Goal: Book appointment/travel/reservation

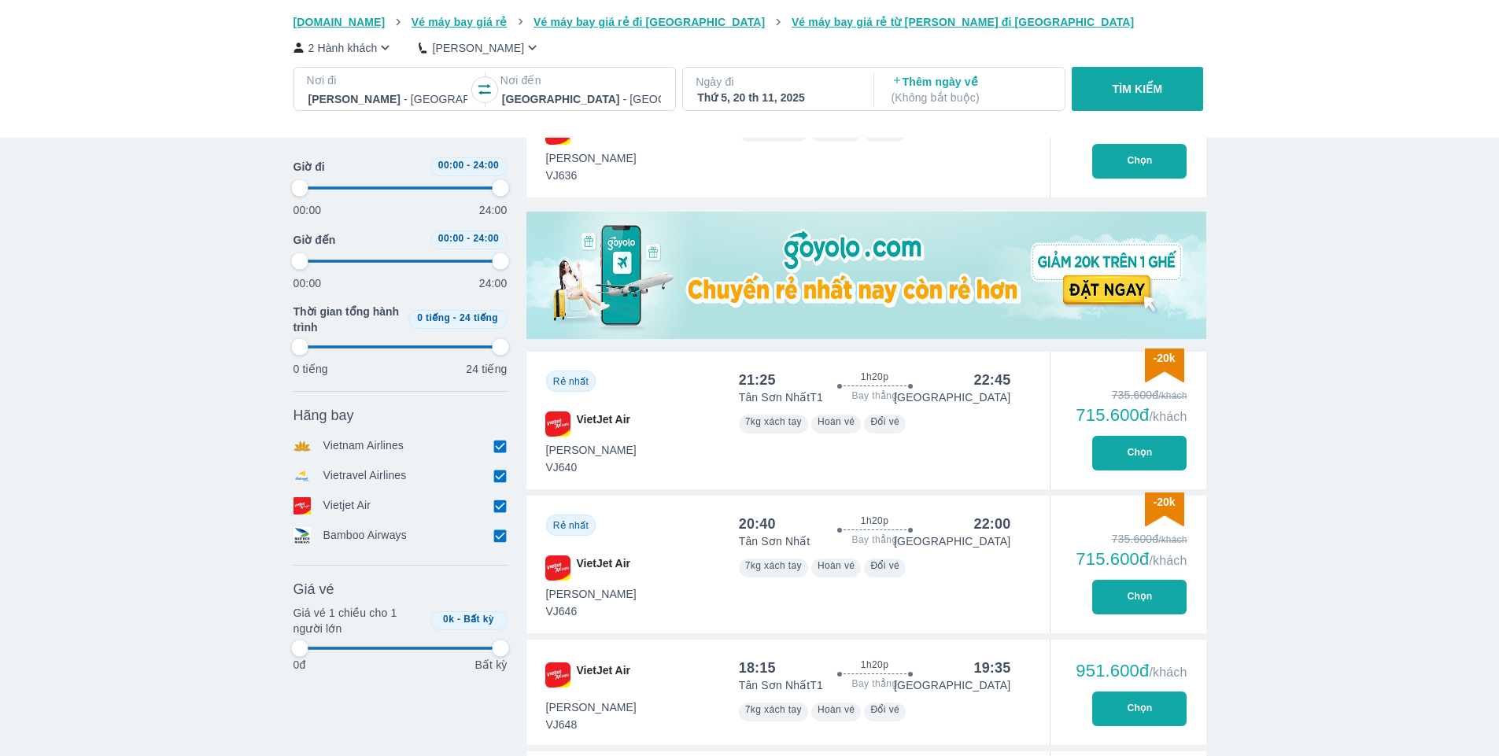
scroll to position [0, 5633]
type input "97.9166666666667"
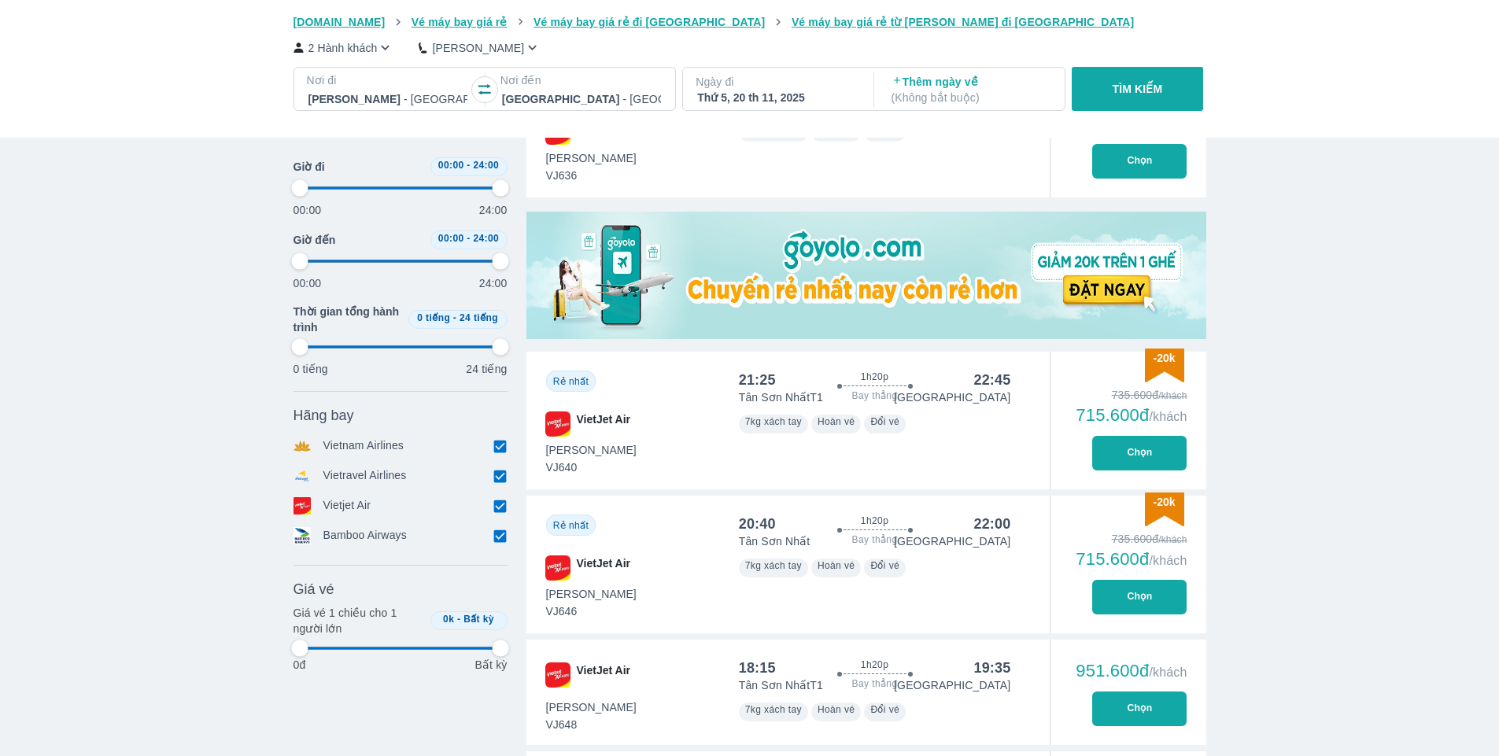
type input "97.9166666666667"
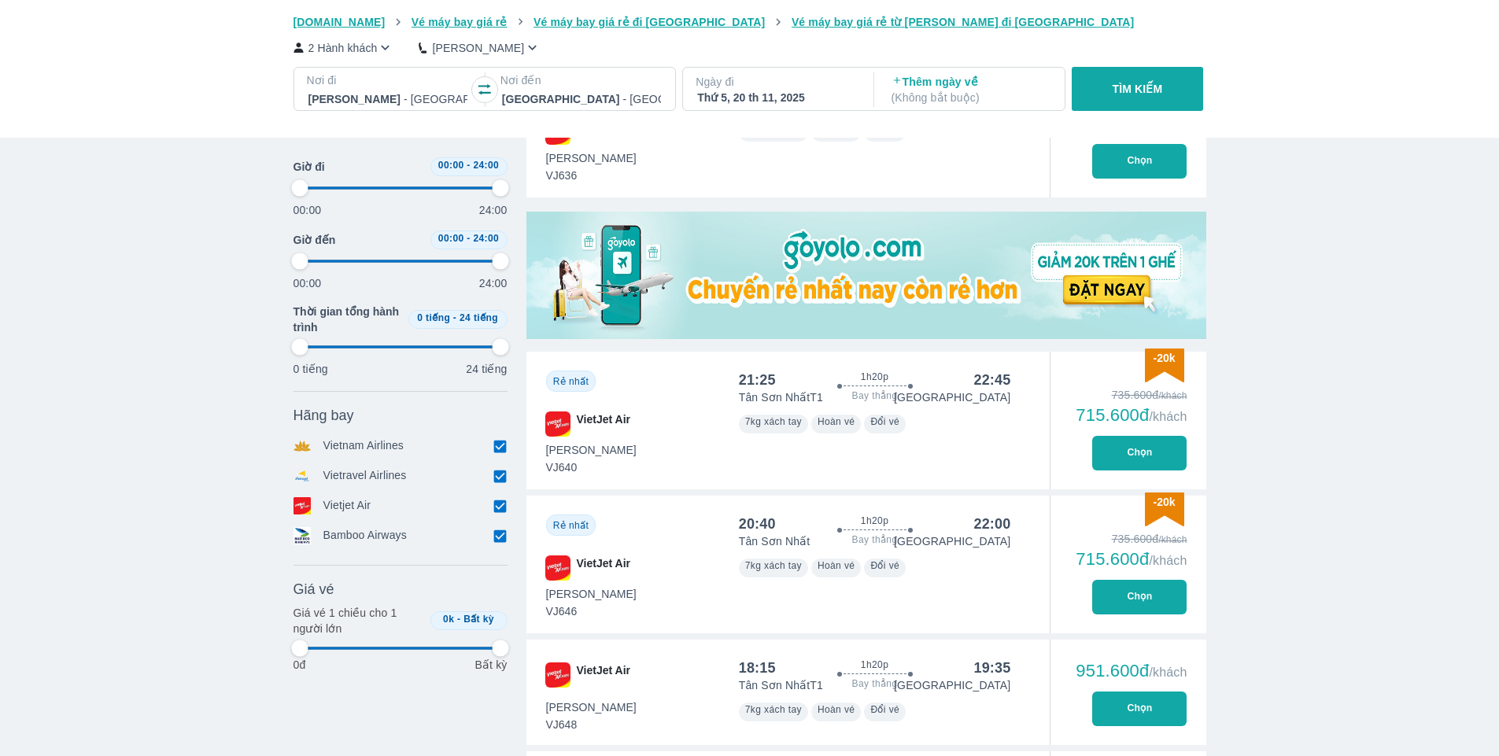
type input "97.9166666666667"
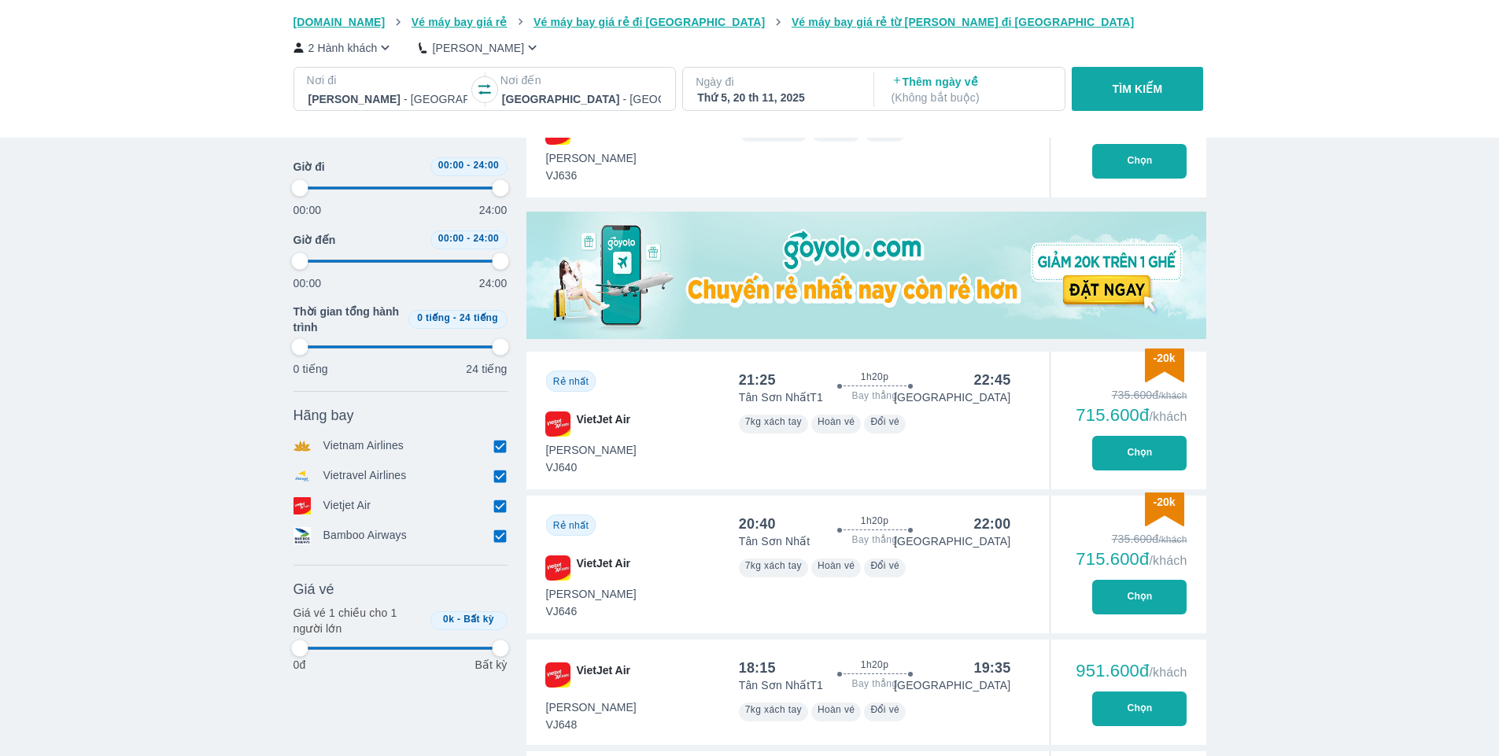
type input "97.9166666666667"
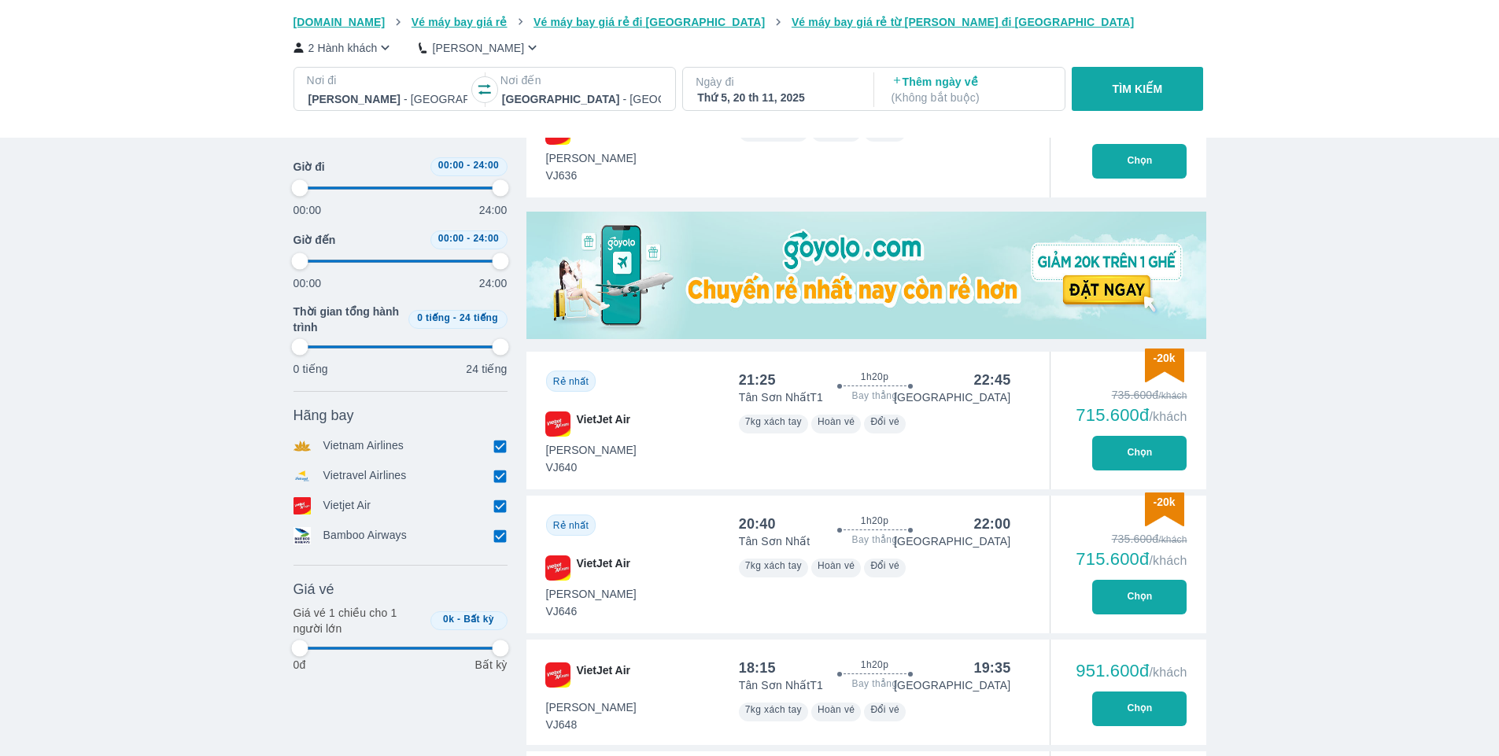
type input "97.9166666666667"
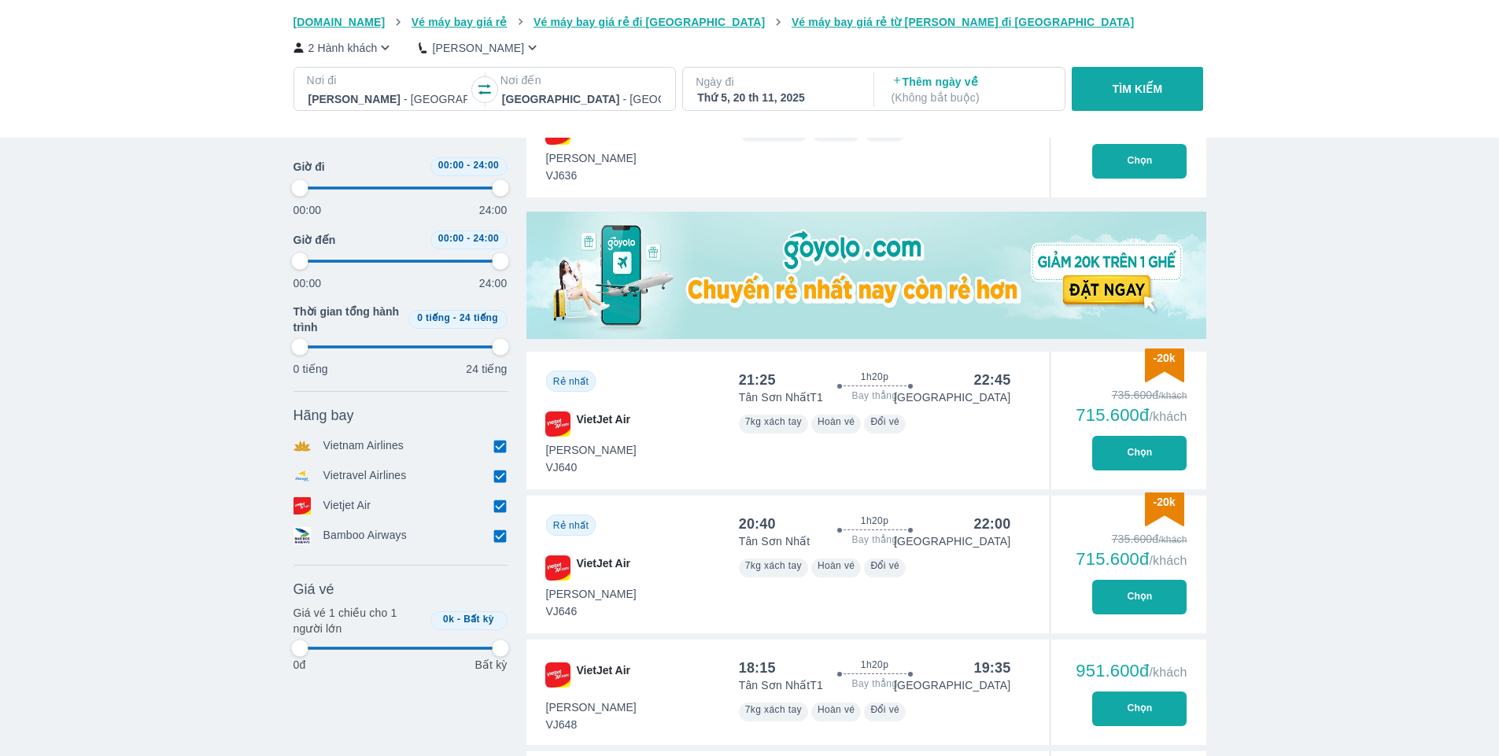
type input "97.9166666666667"
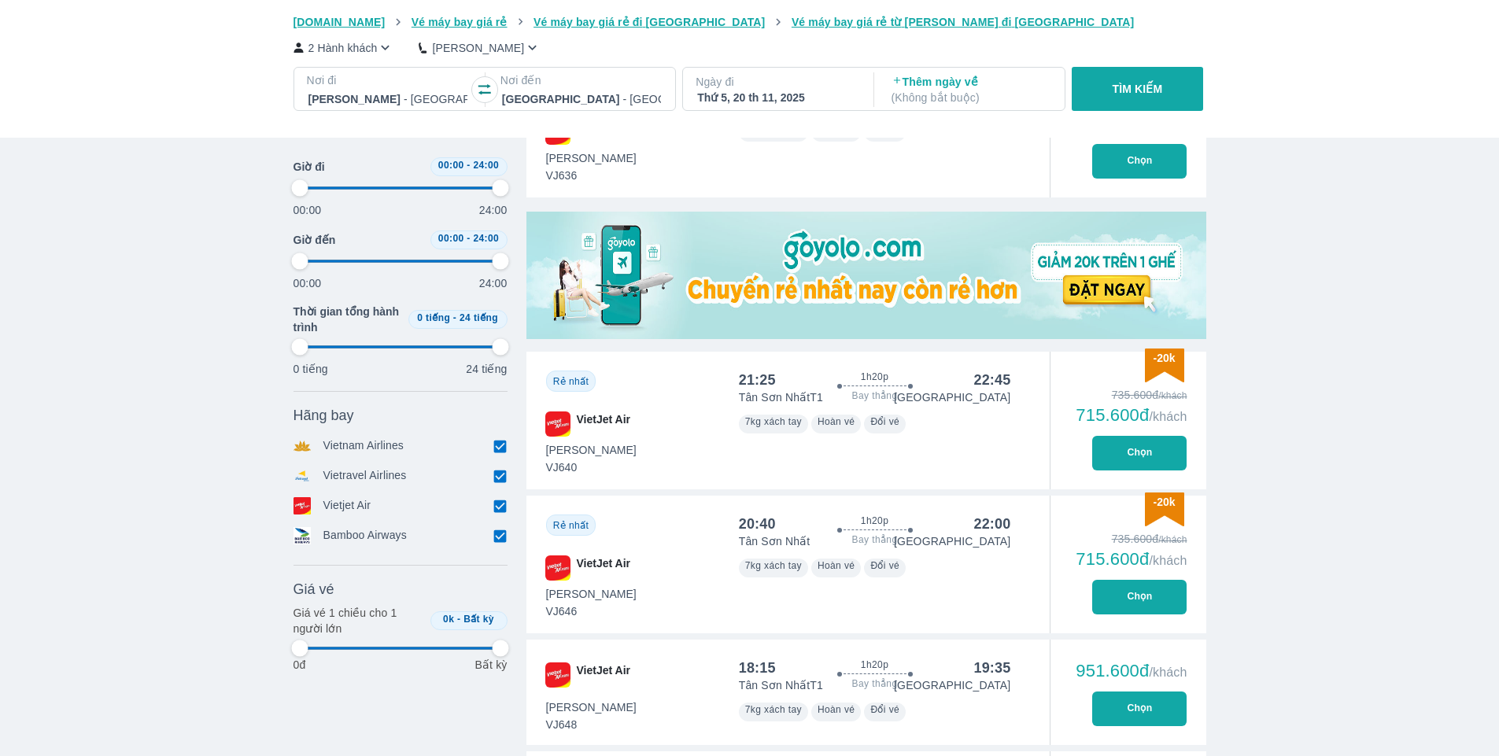
type input "97.9166666666667"
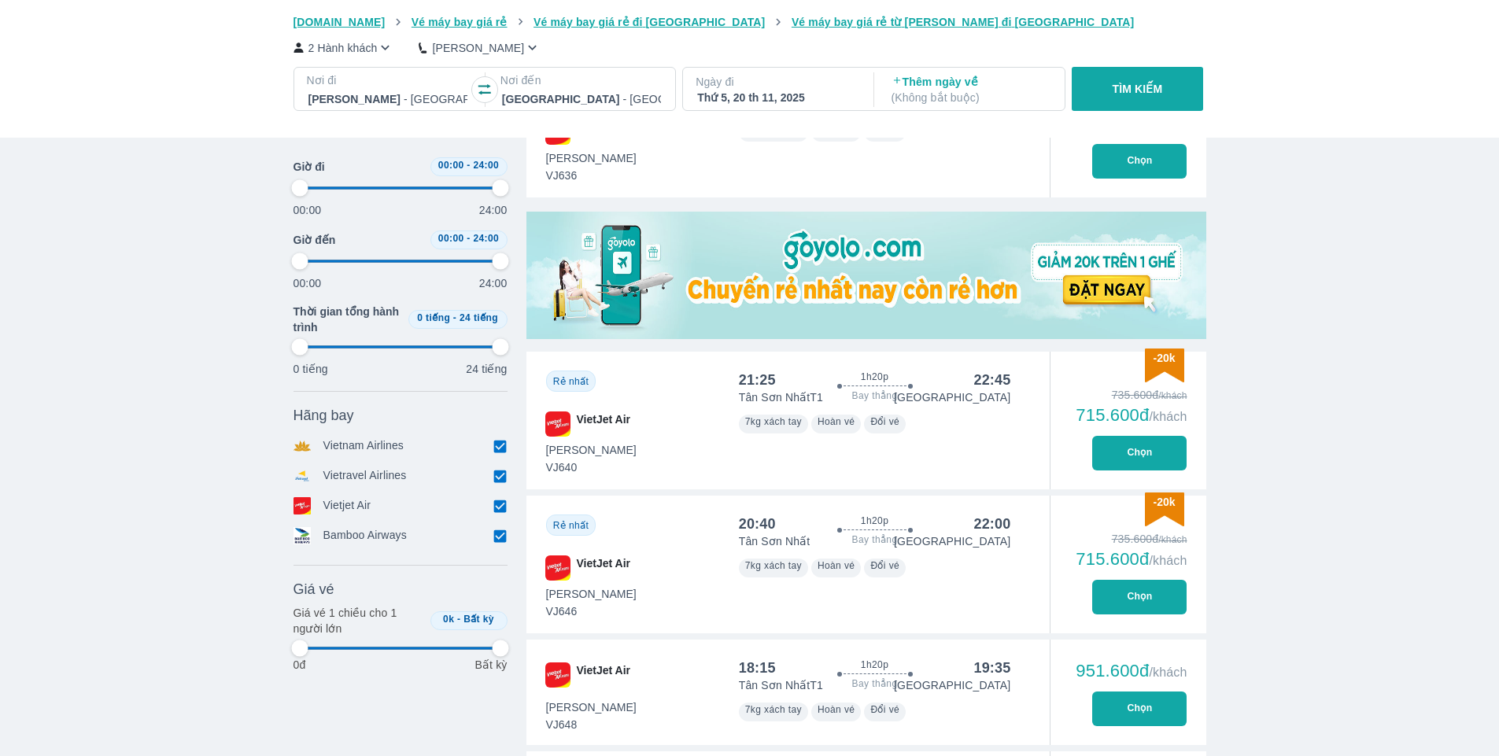
type input "97.9166666666667"
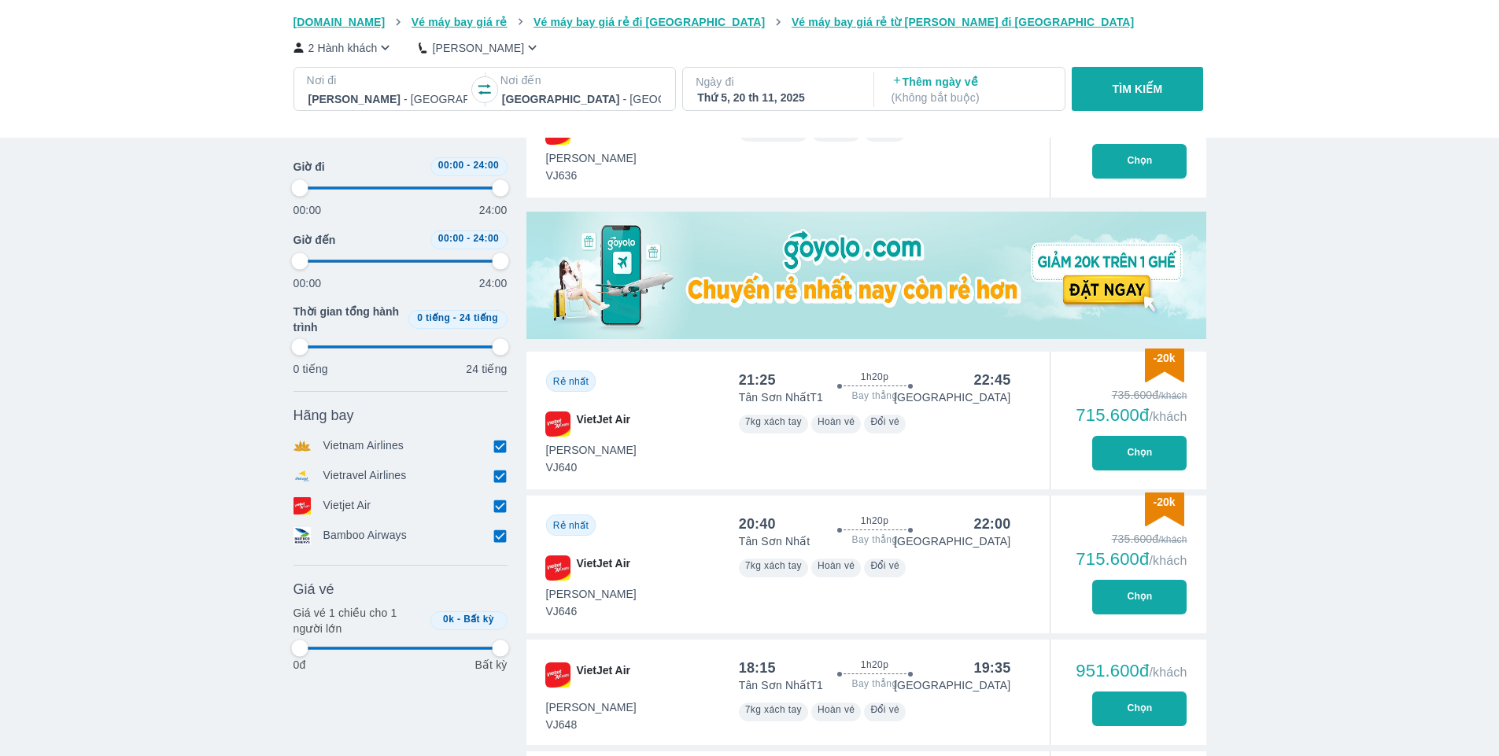
type input "97.9166666666667"
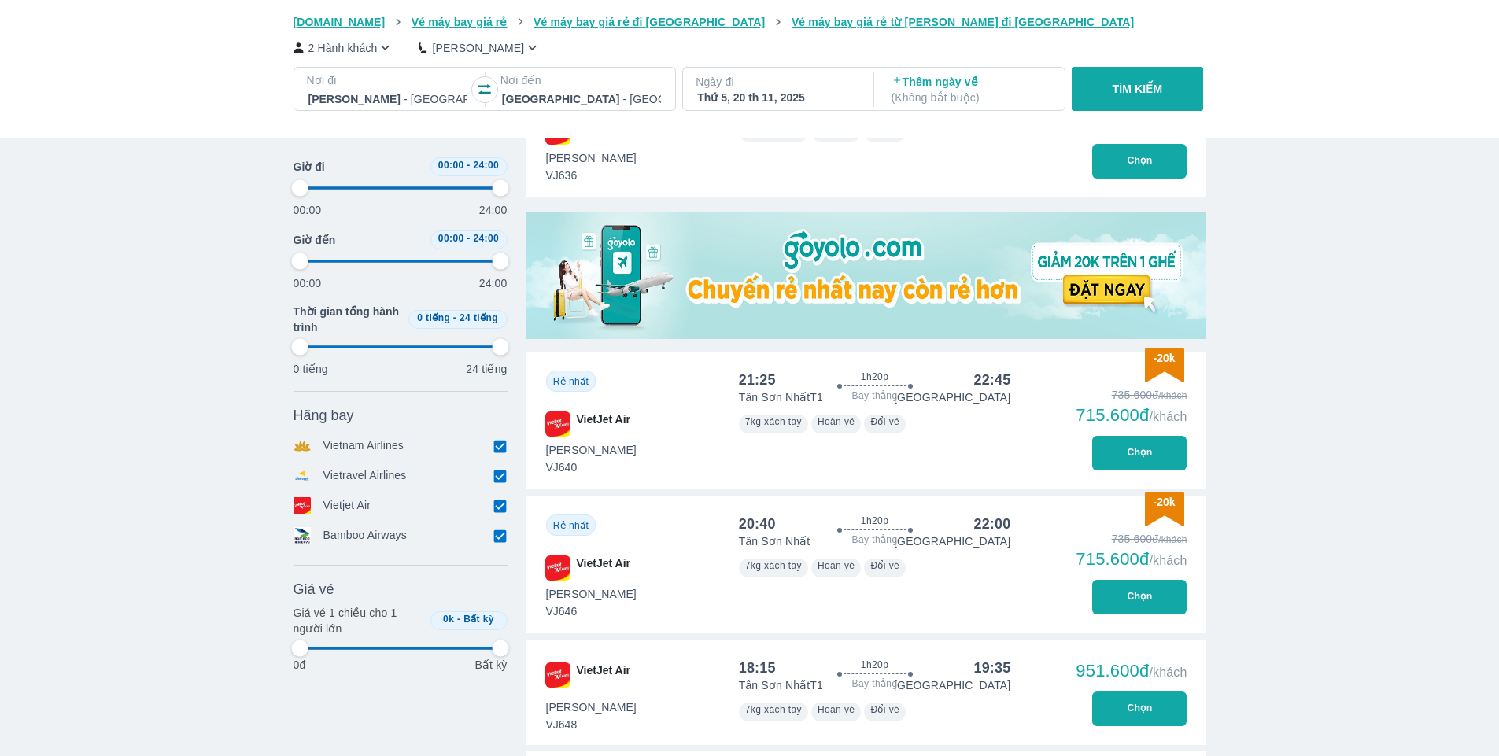
type input "97.9166666666667"
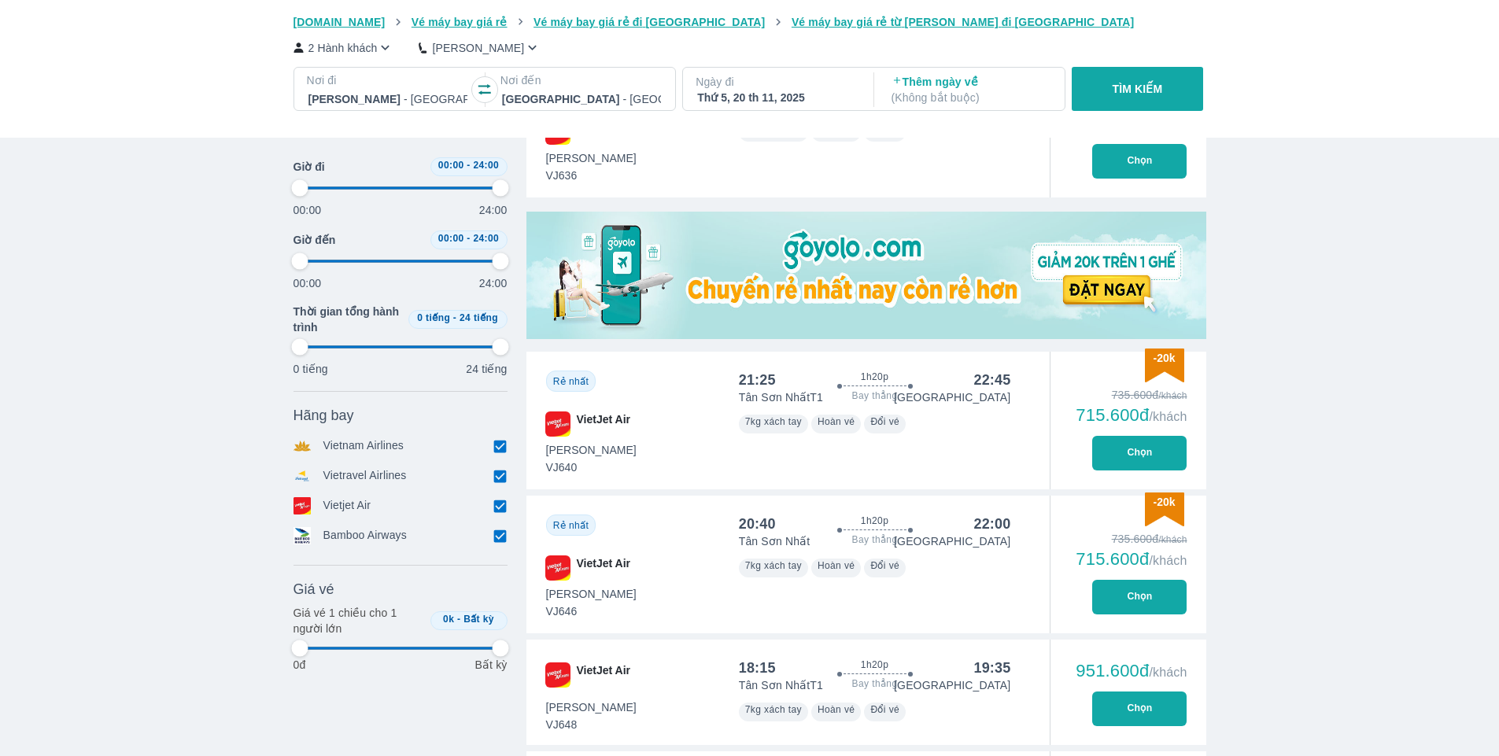
type input "97.9166666666667"
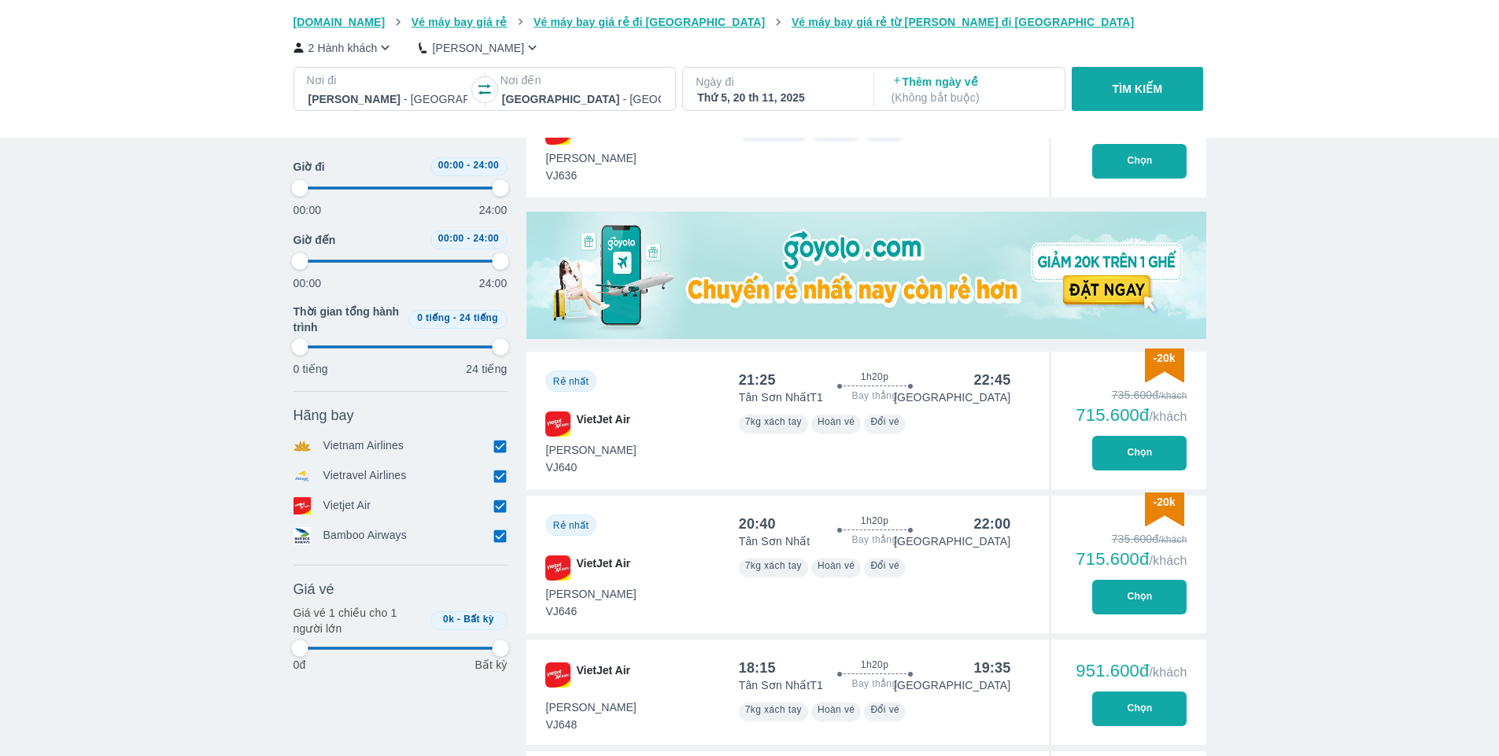
type input "97.9166666666667"
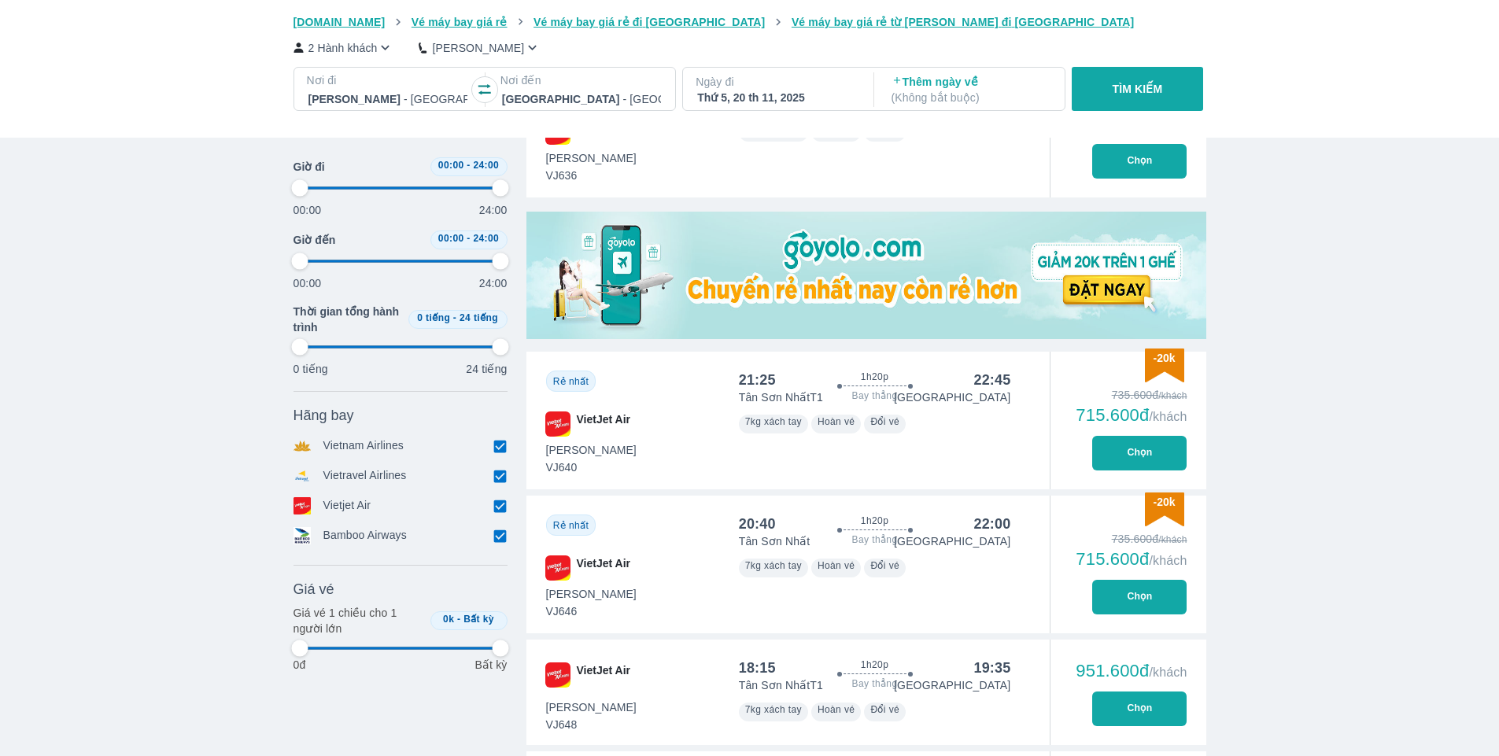
type input "97.9166666666667"
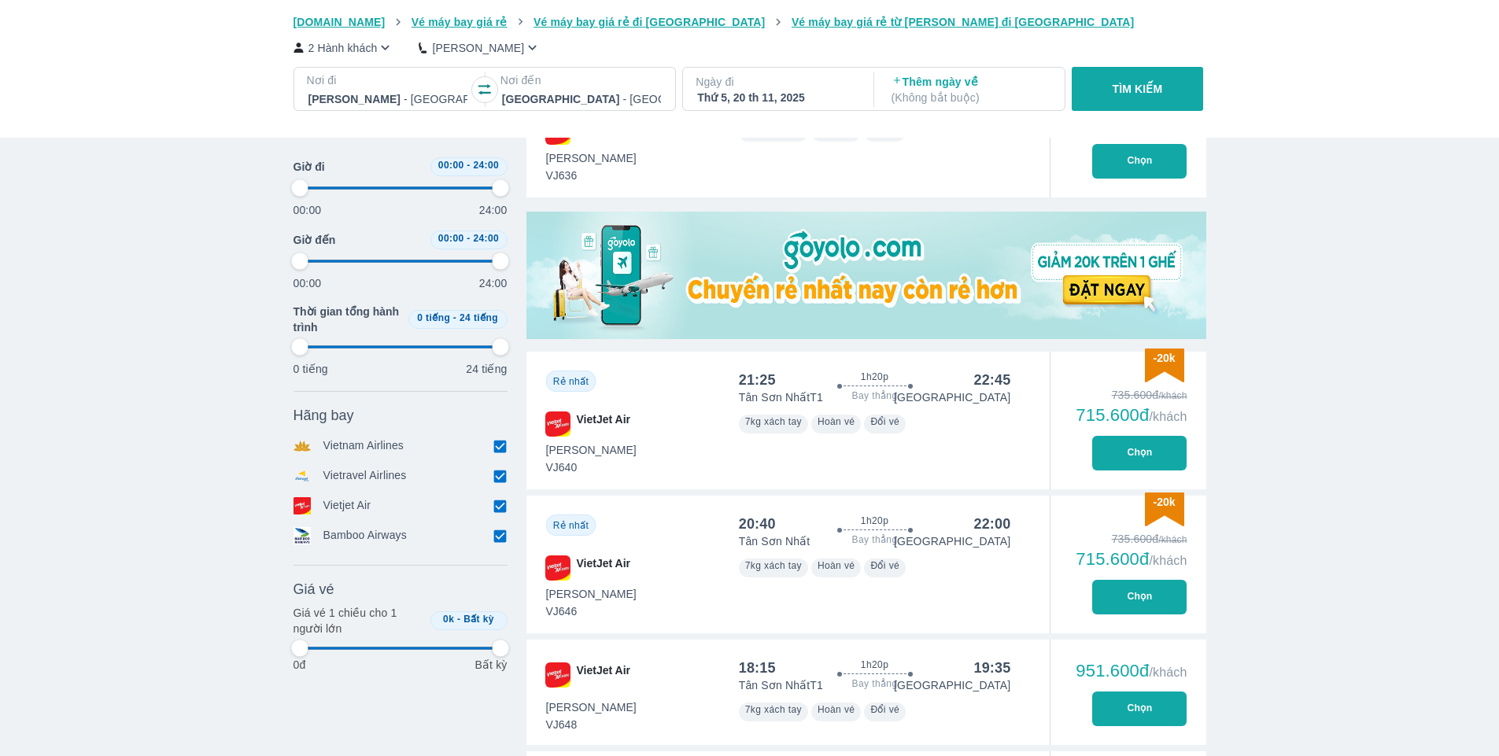
type input "97.9166666666667"
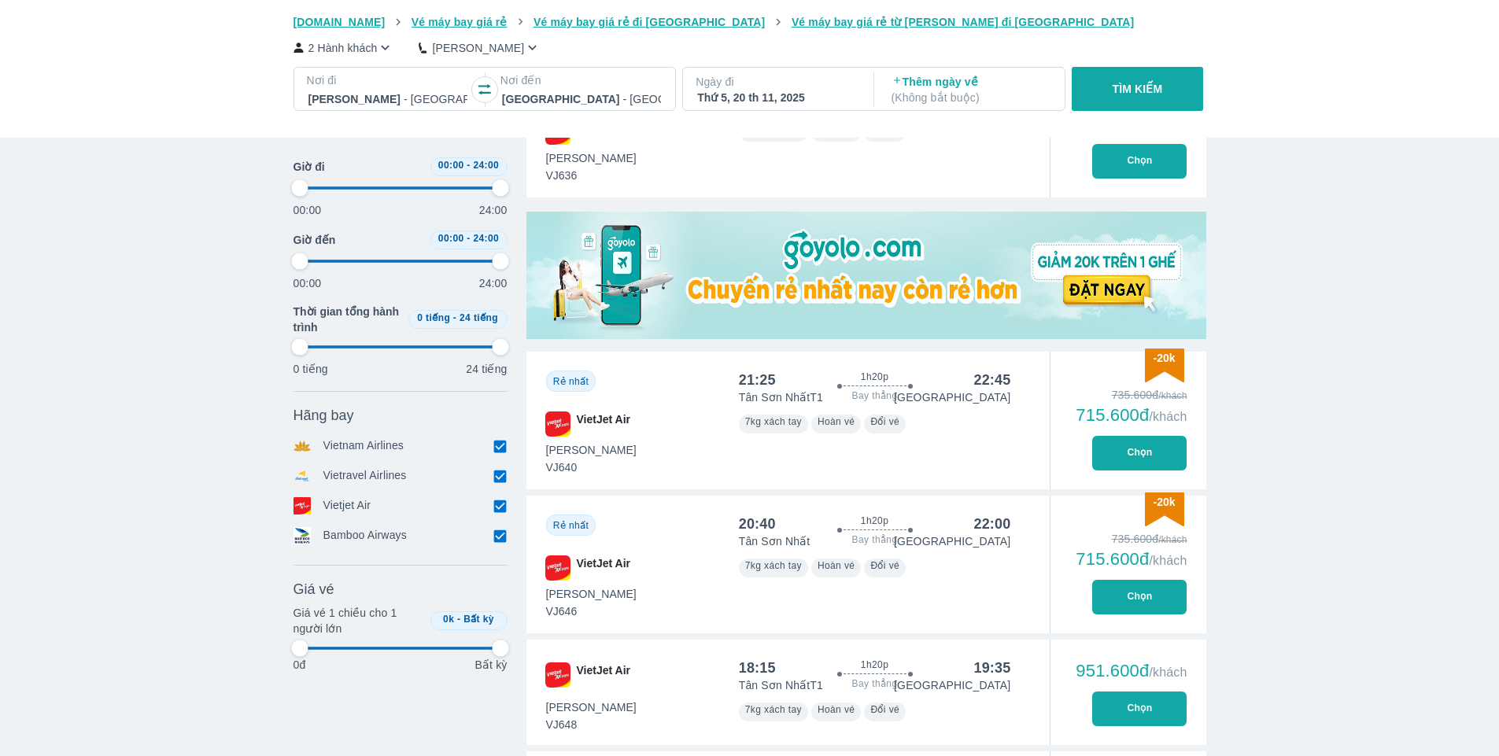
type input "97.9166666666667"
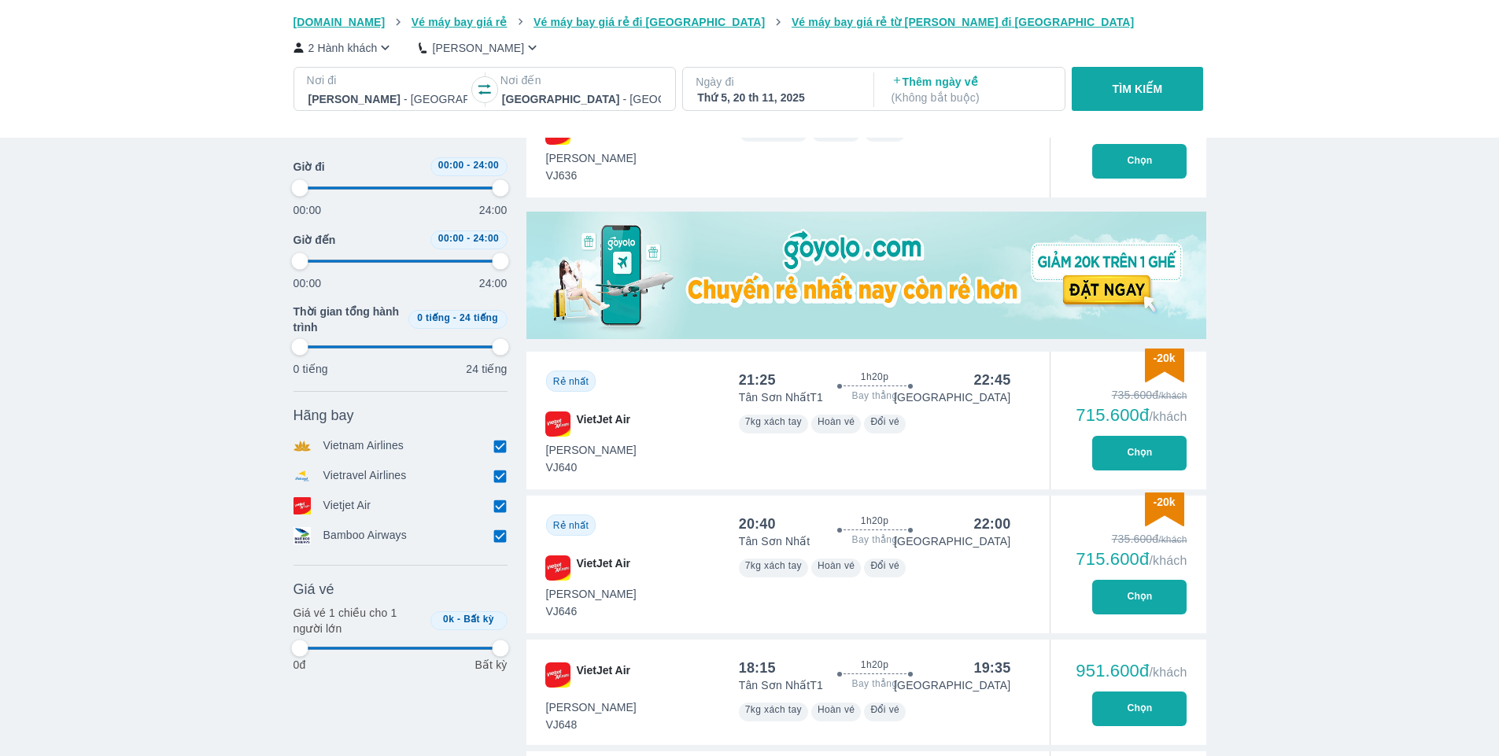
type input "97.9166666666667"
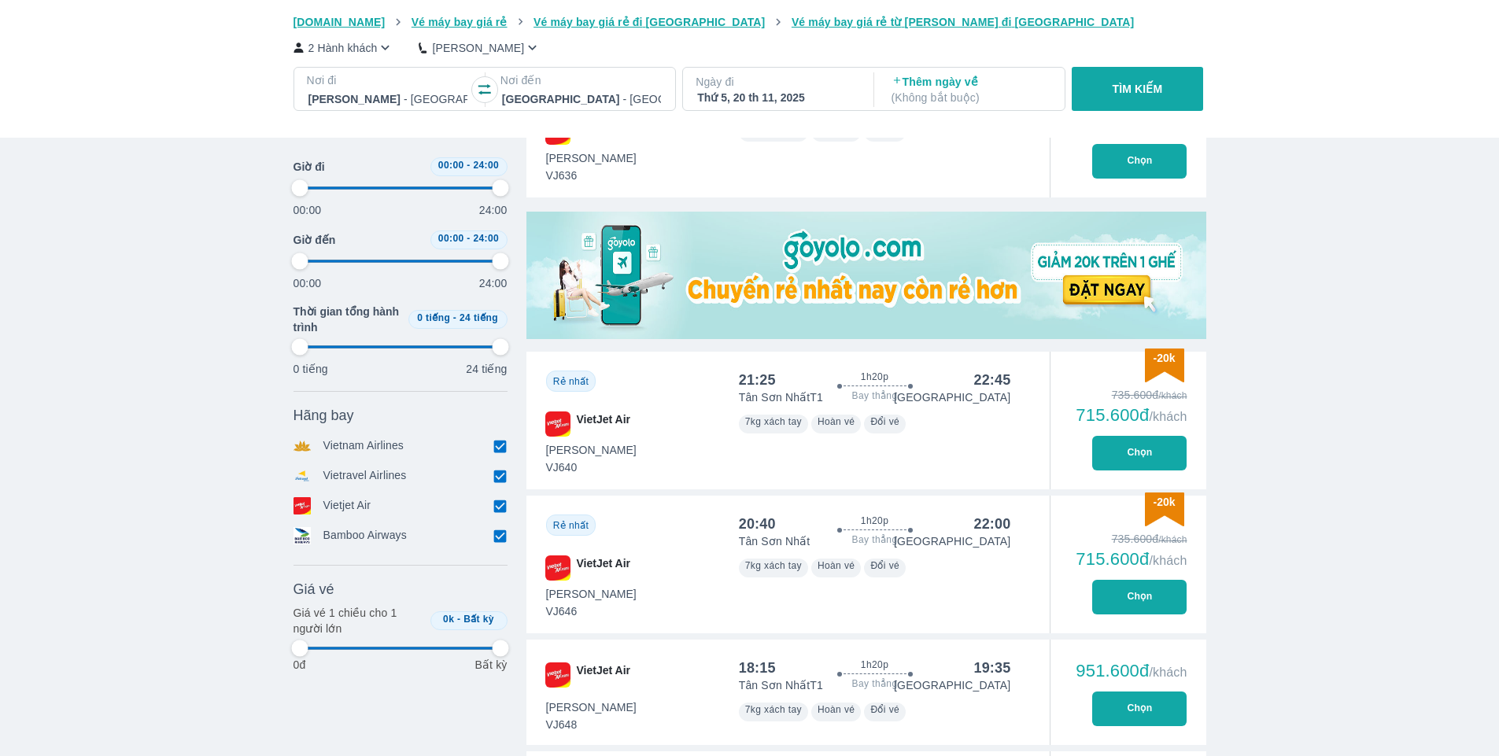
type input "97.9166666666667"
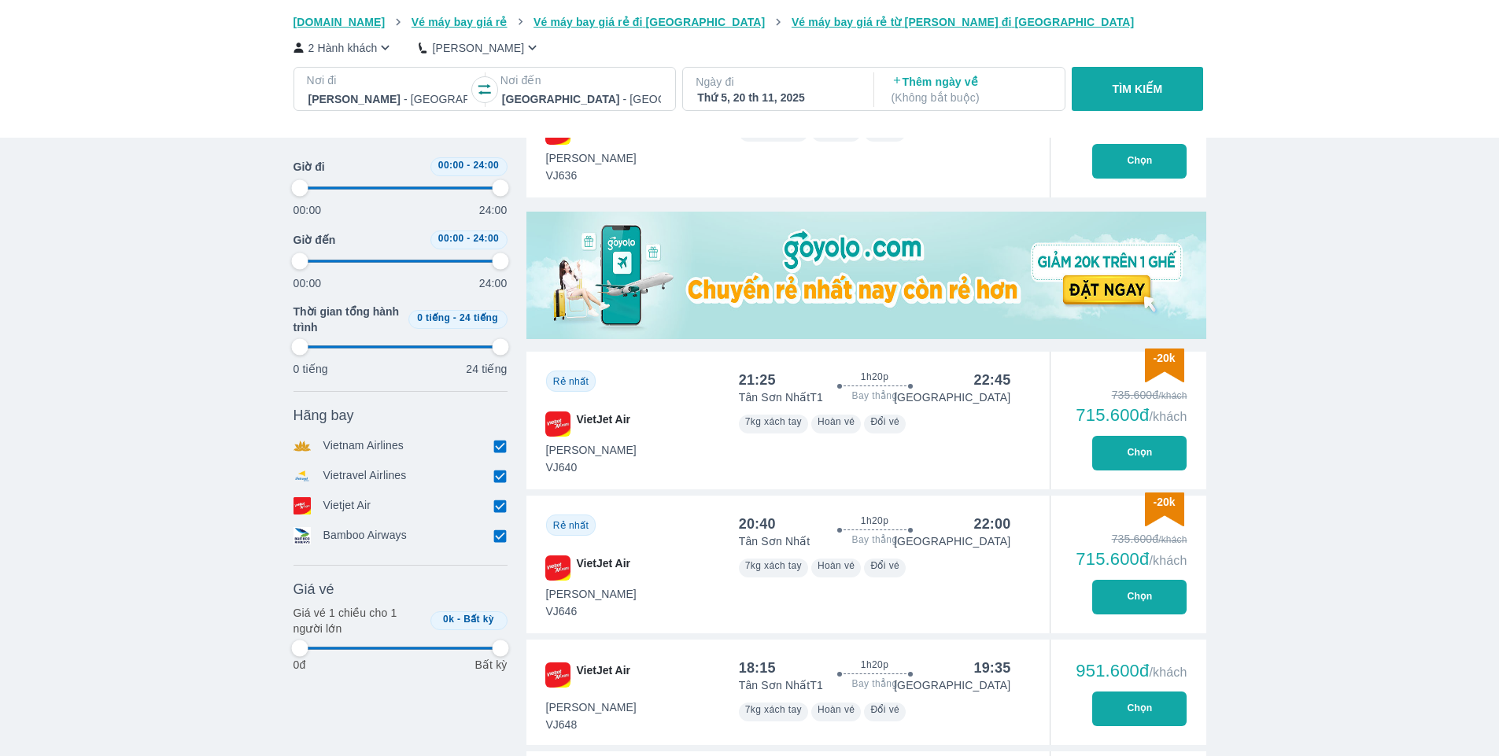
type input "97.9166666666667"
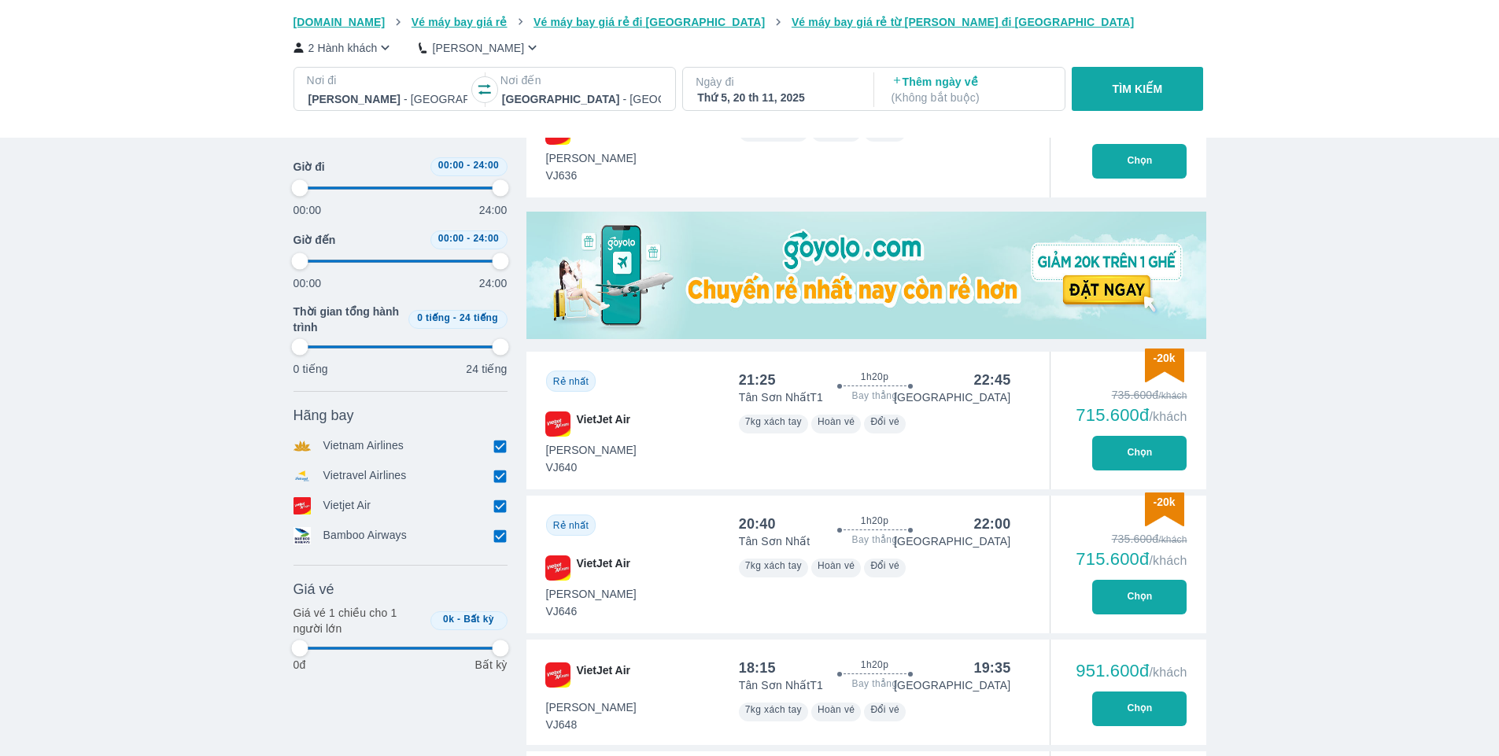
type input "97.9166666666667"
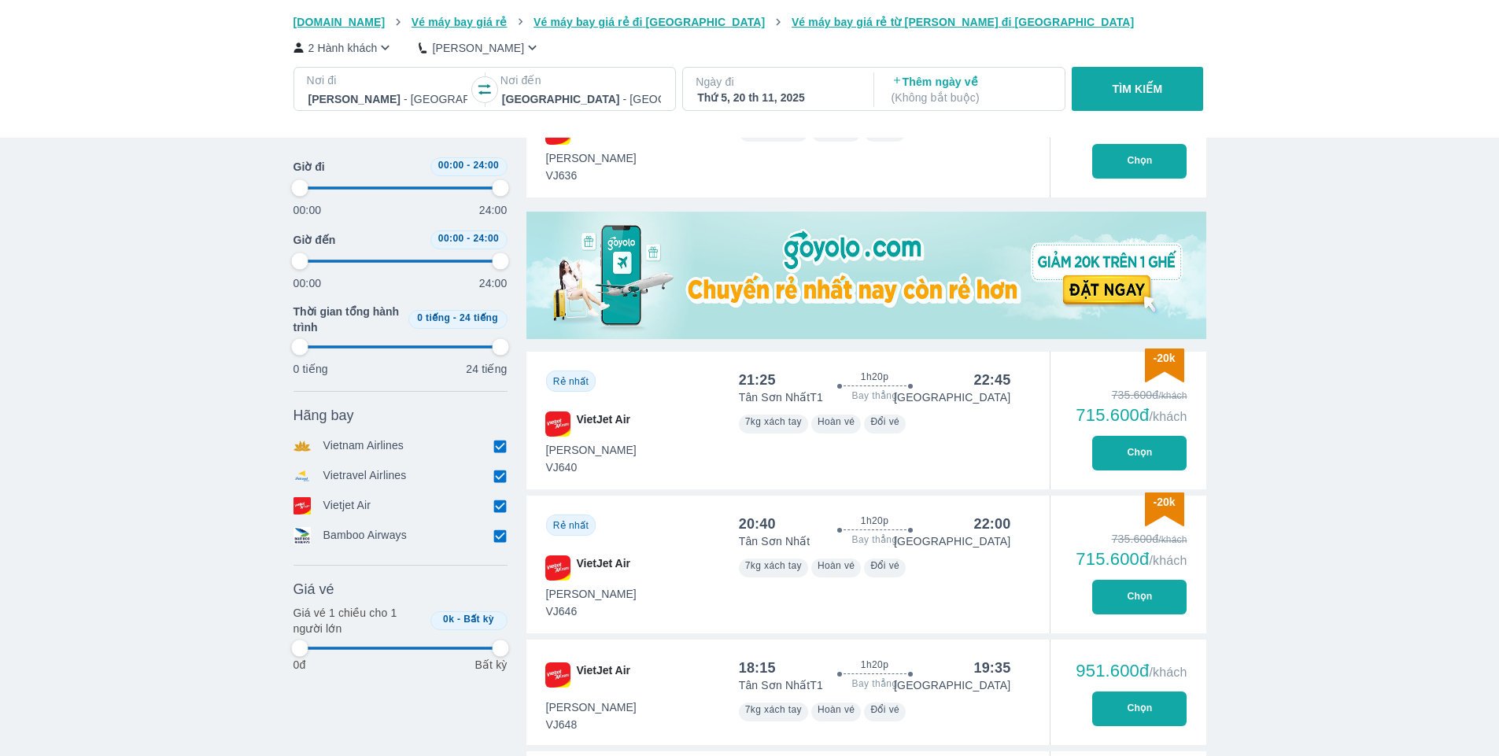
type input "97.9166666666667"
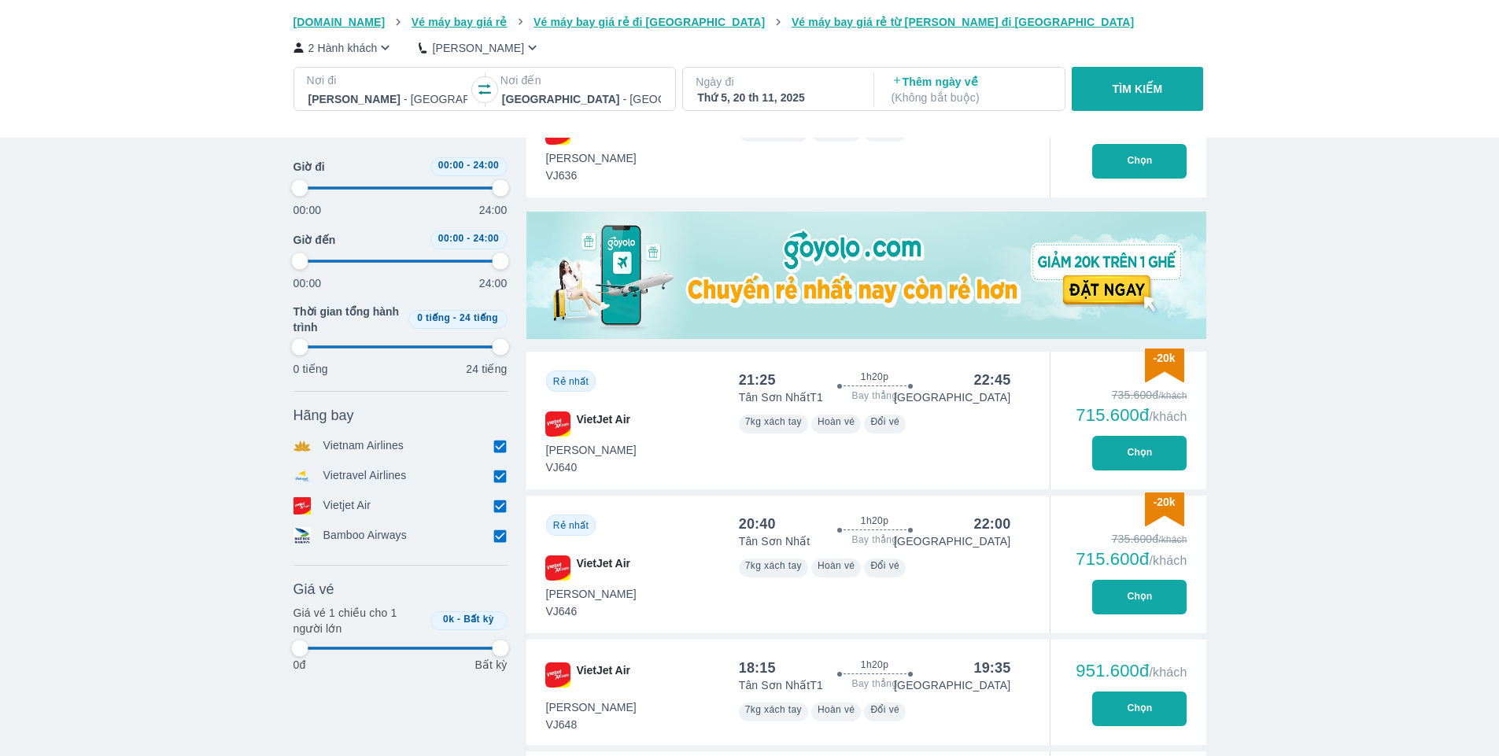
type input "97.9166666666667"
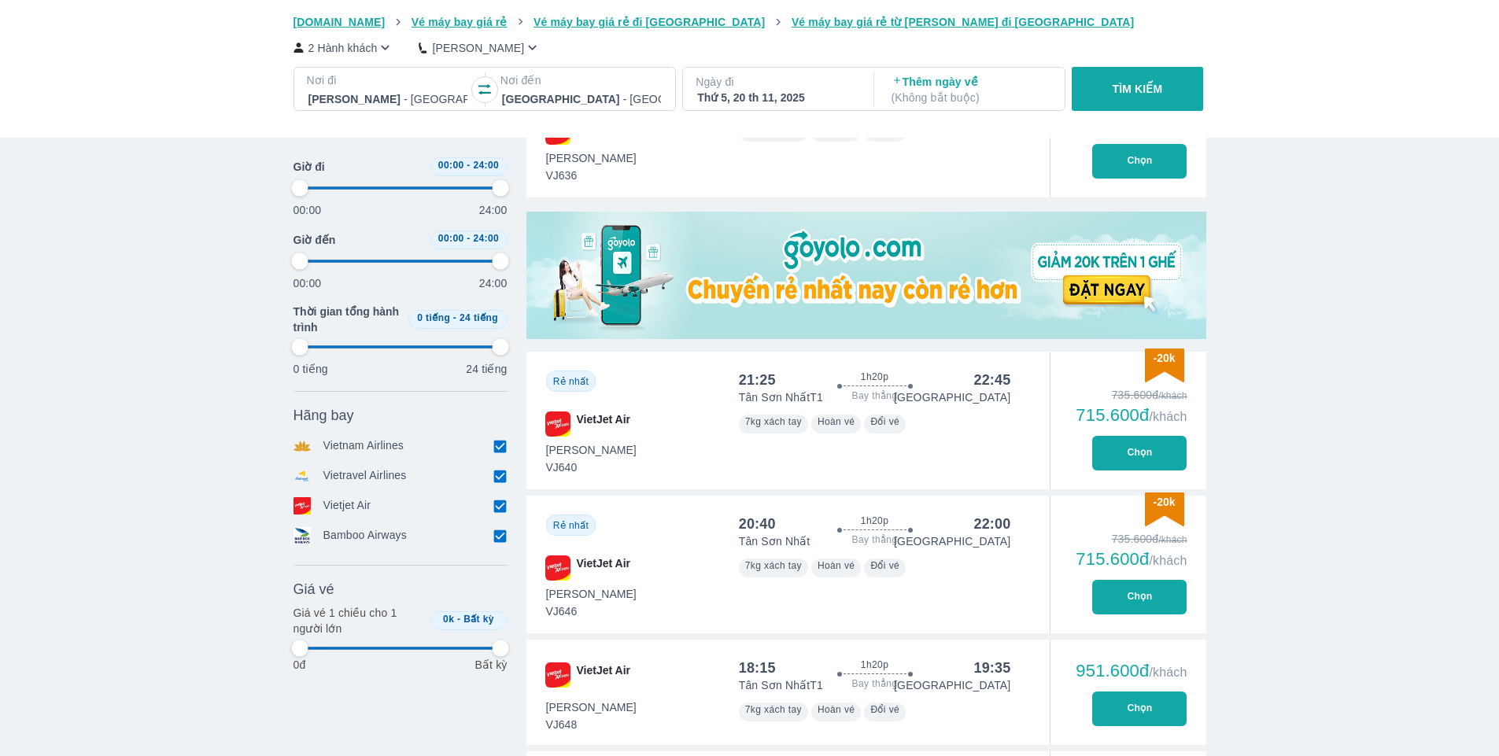
type input "97.9166666666667"
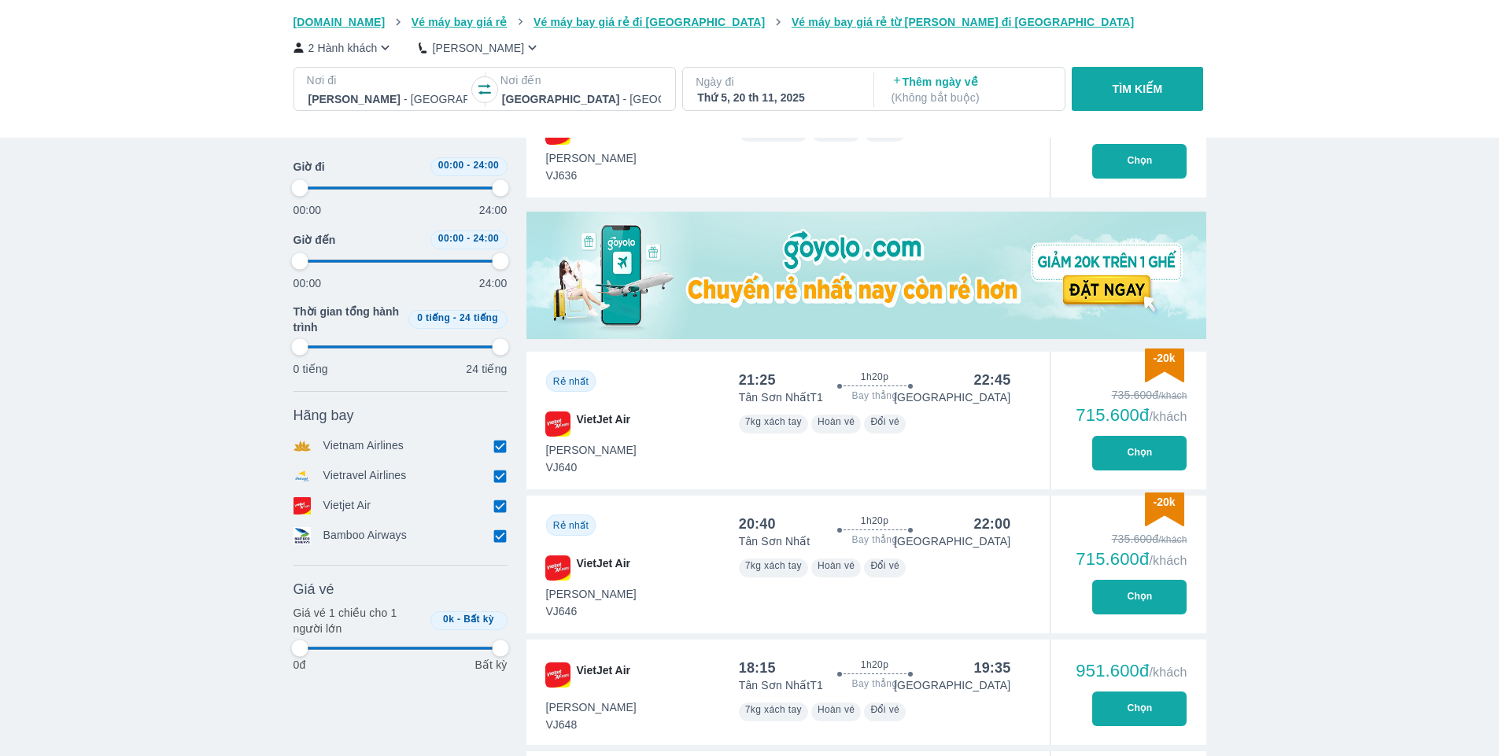
type input "97.9166666666667"
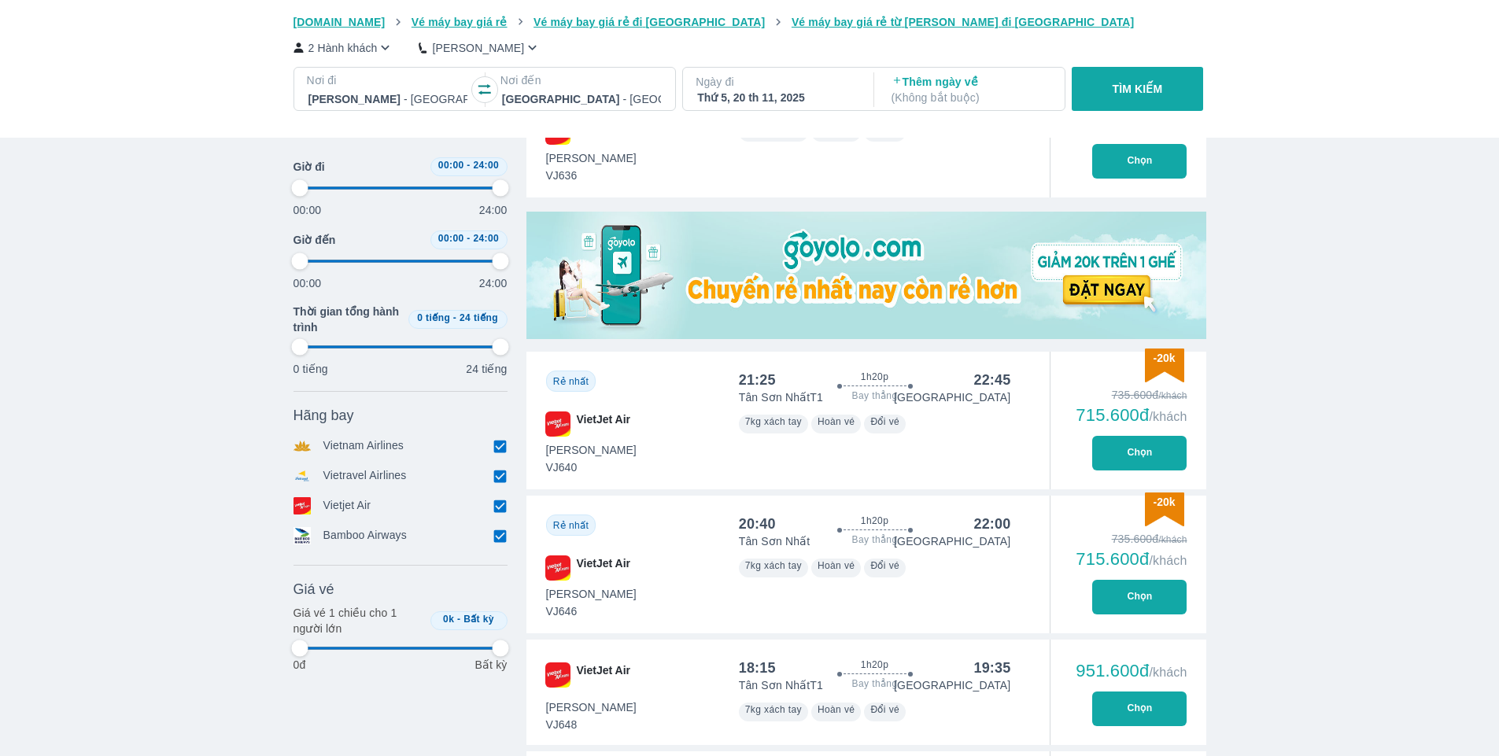
type input "97.9166666666667"
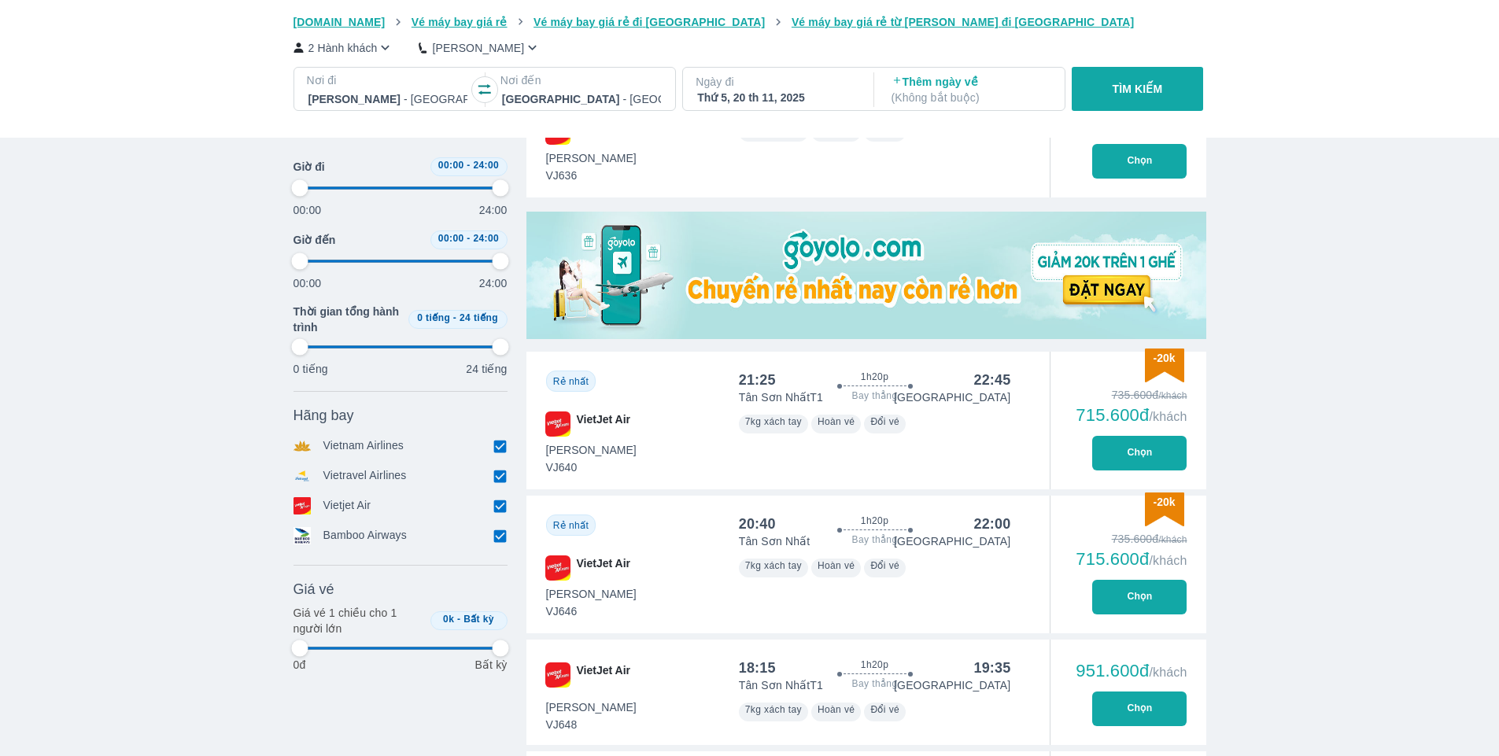
type input "97.9166666666667"
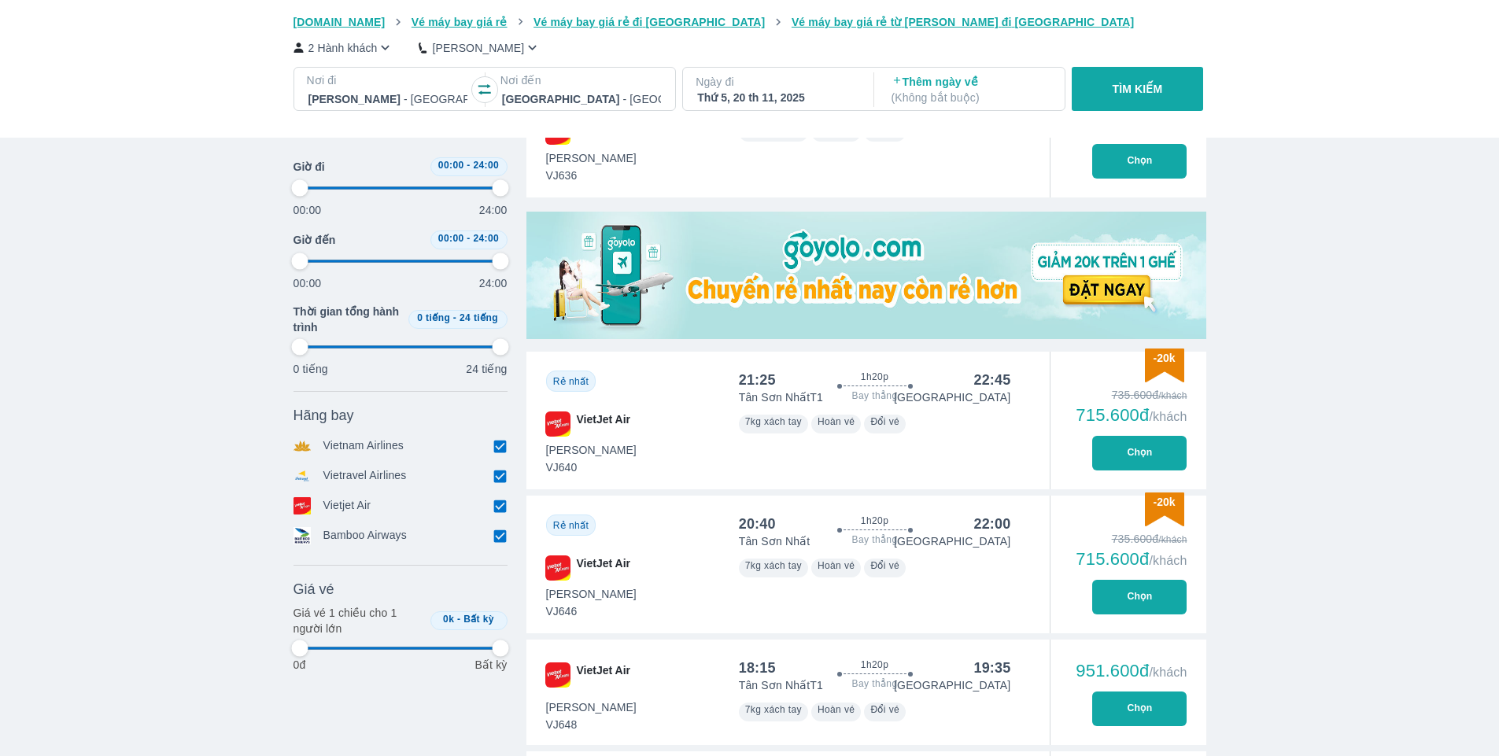
type input "97.9166666666667"
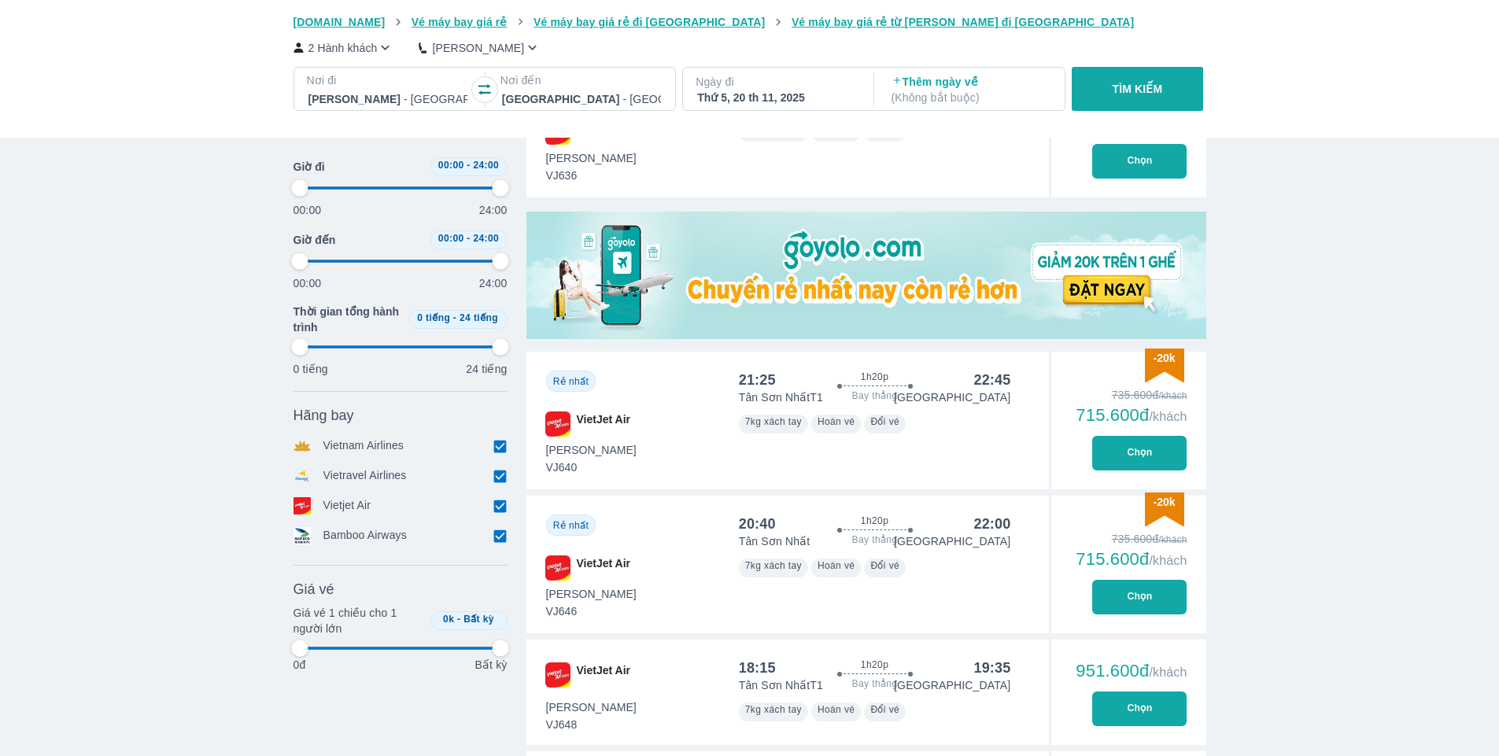
type input "97.9166666666667"
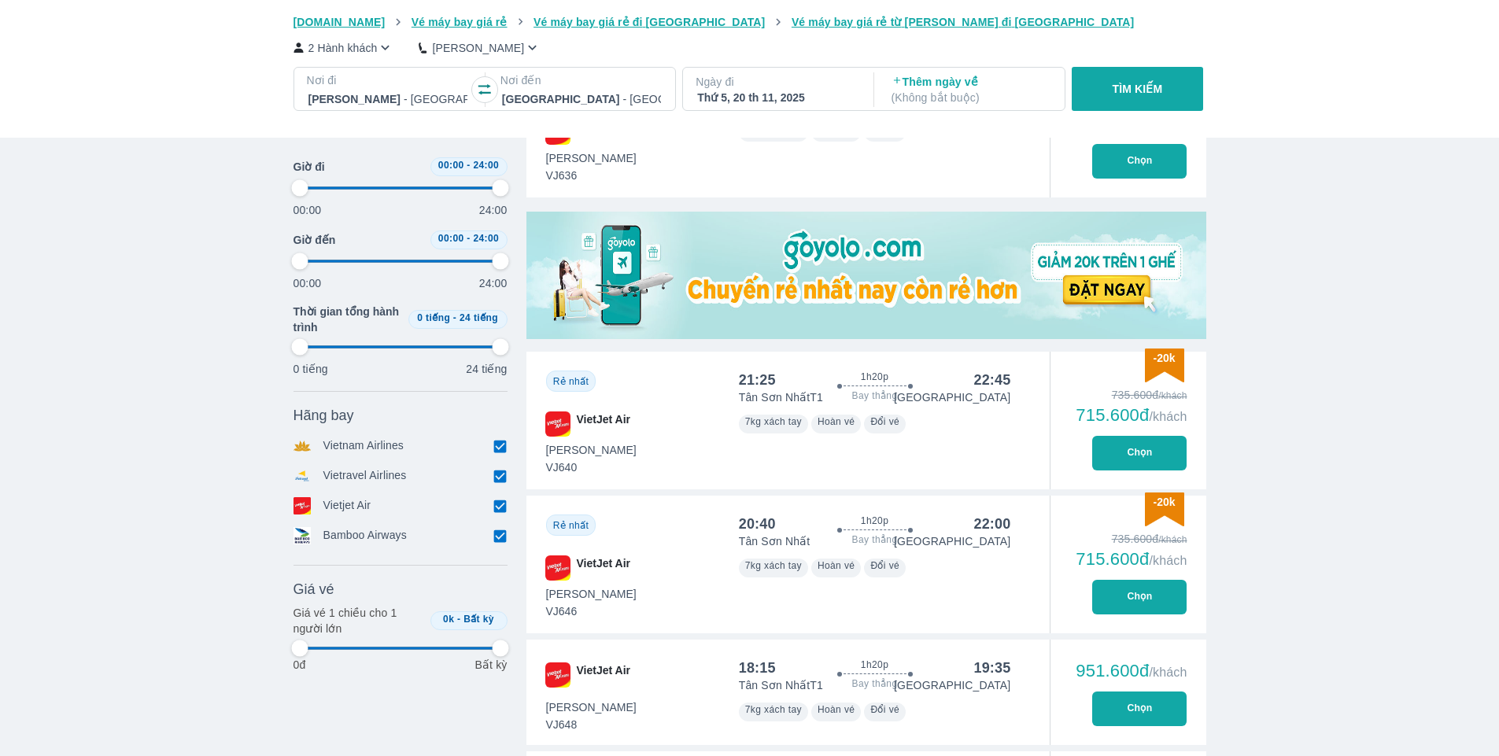
type input "97.9166666666667"
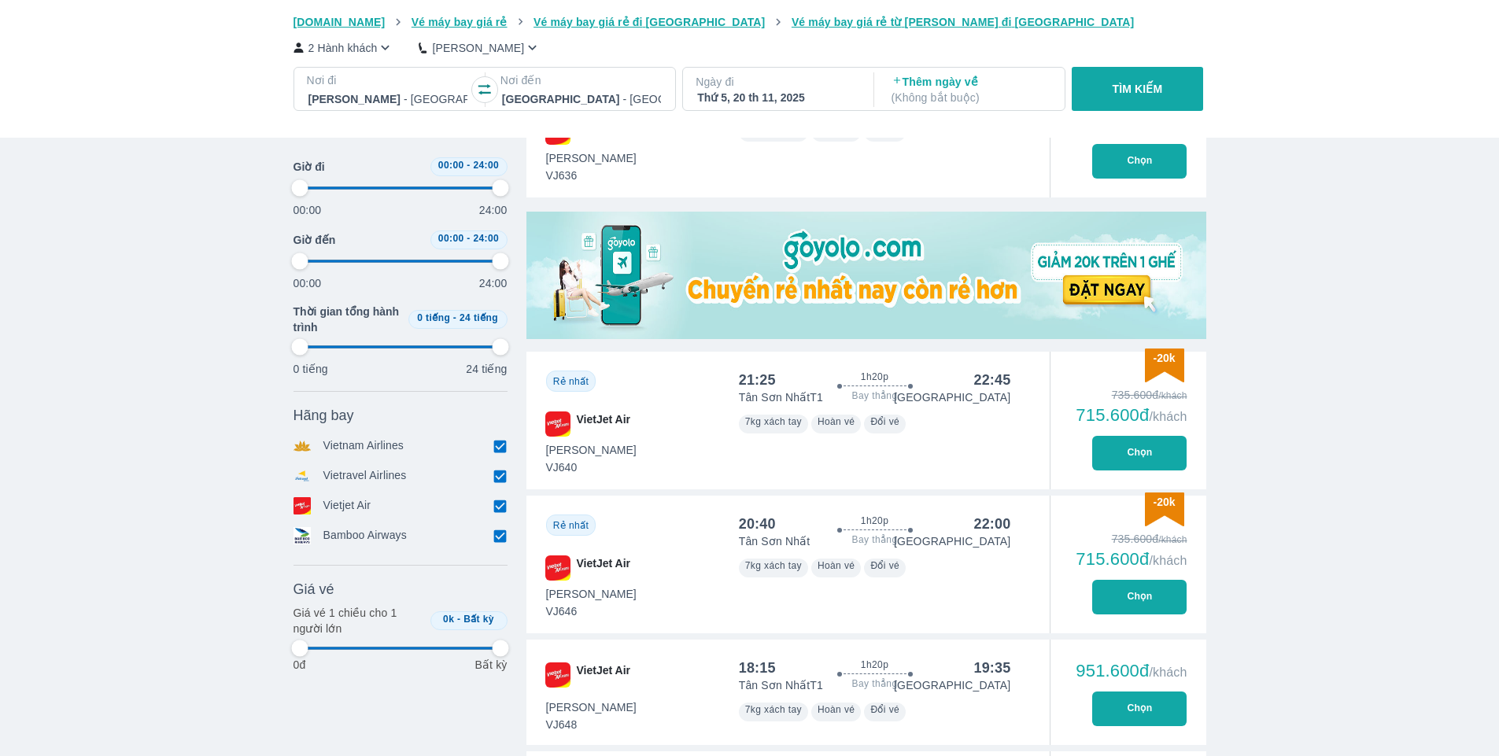
type input "97.9166666666667"
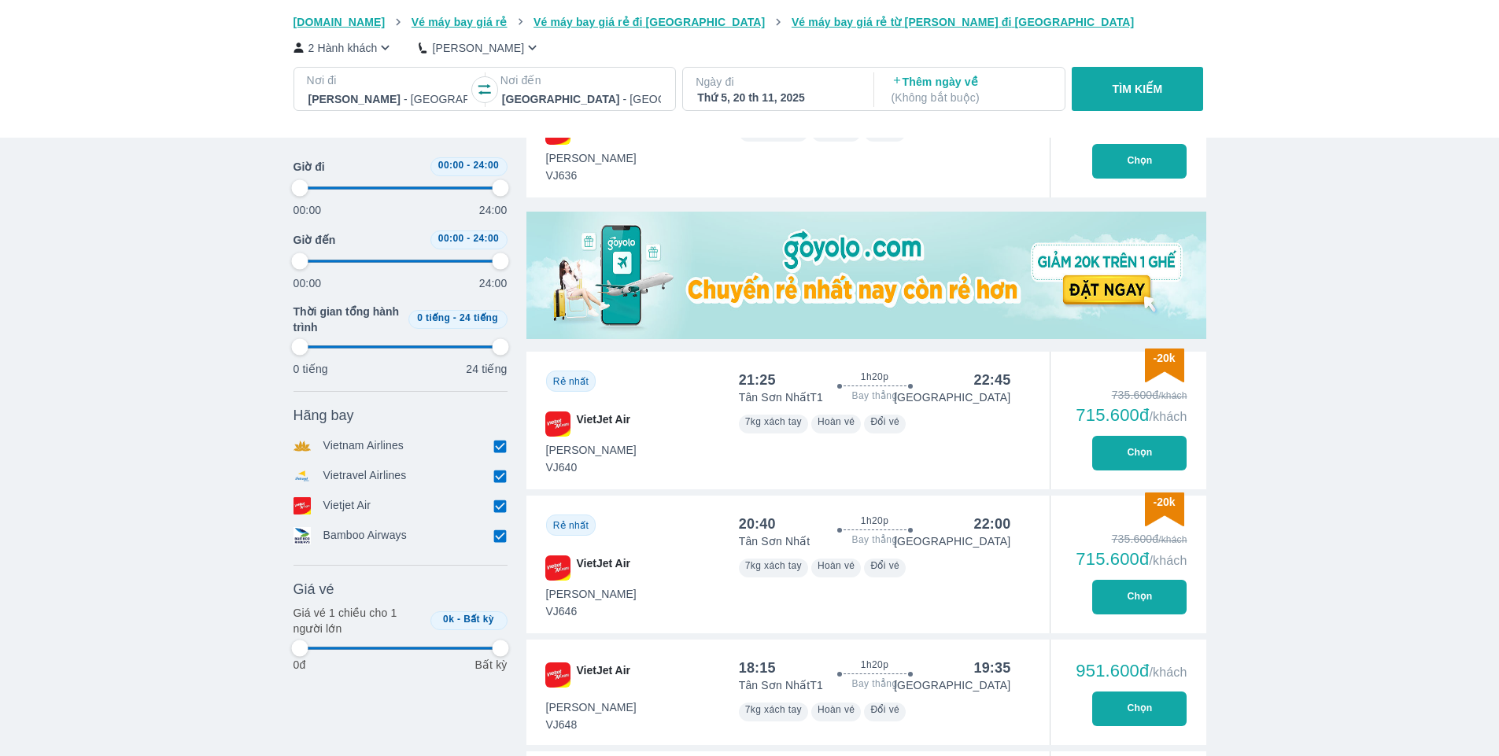
type input "97.9166666666667"
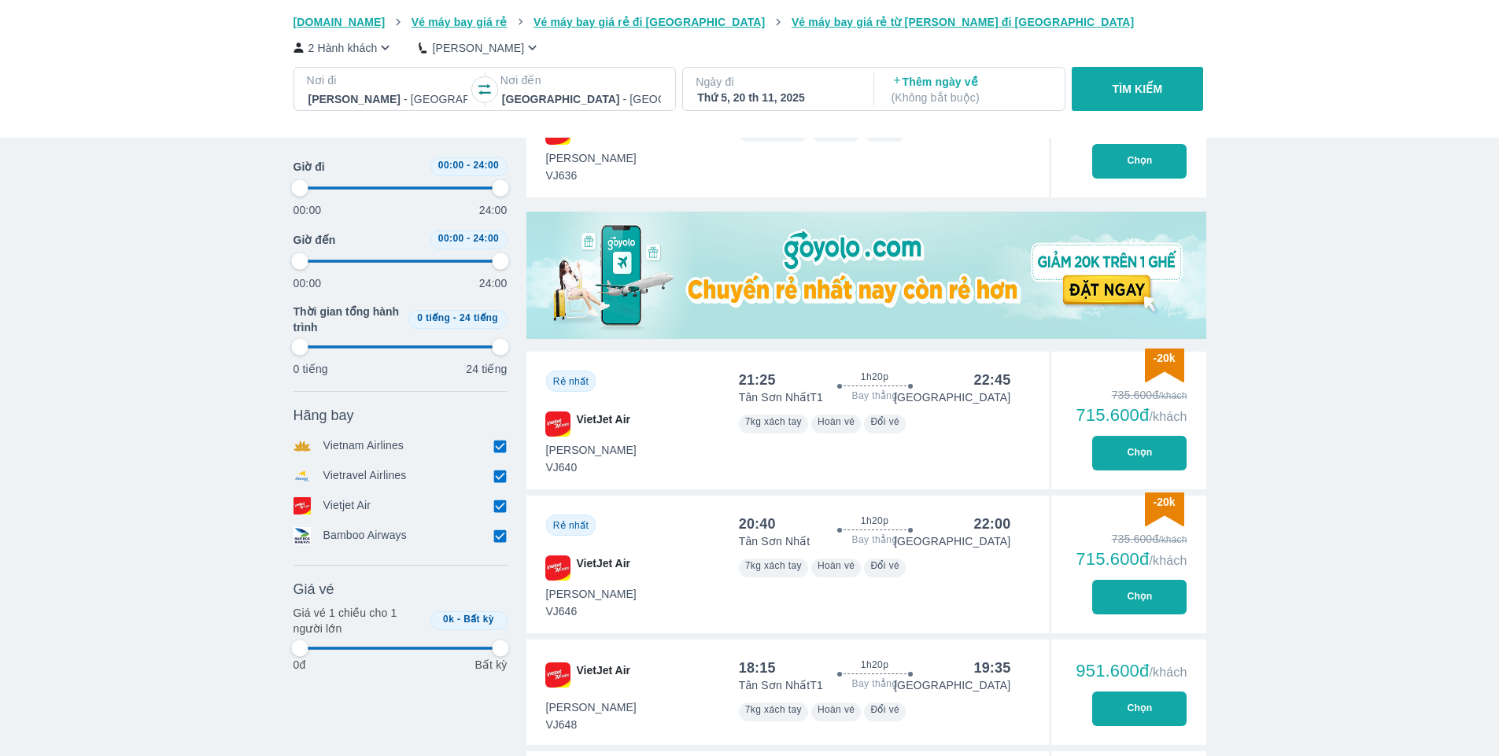
type input "97.9166666666667"
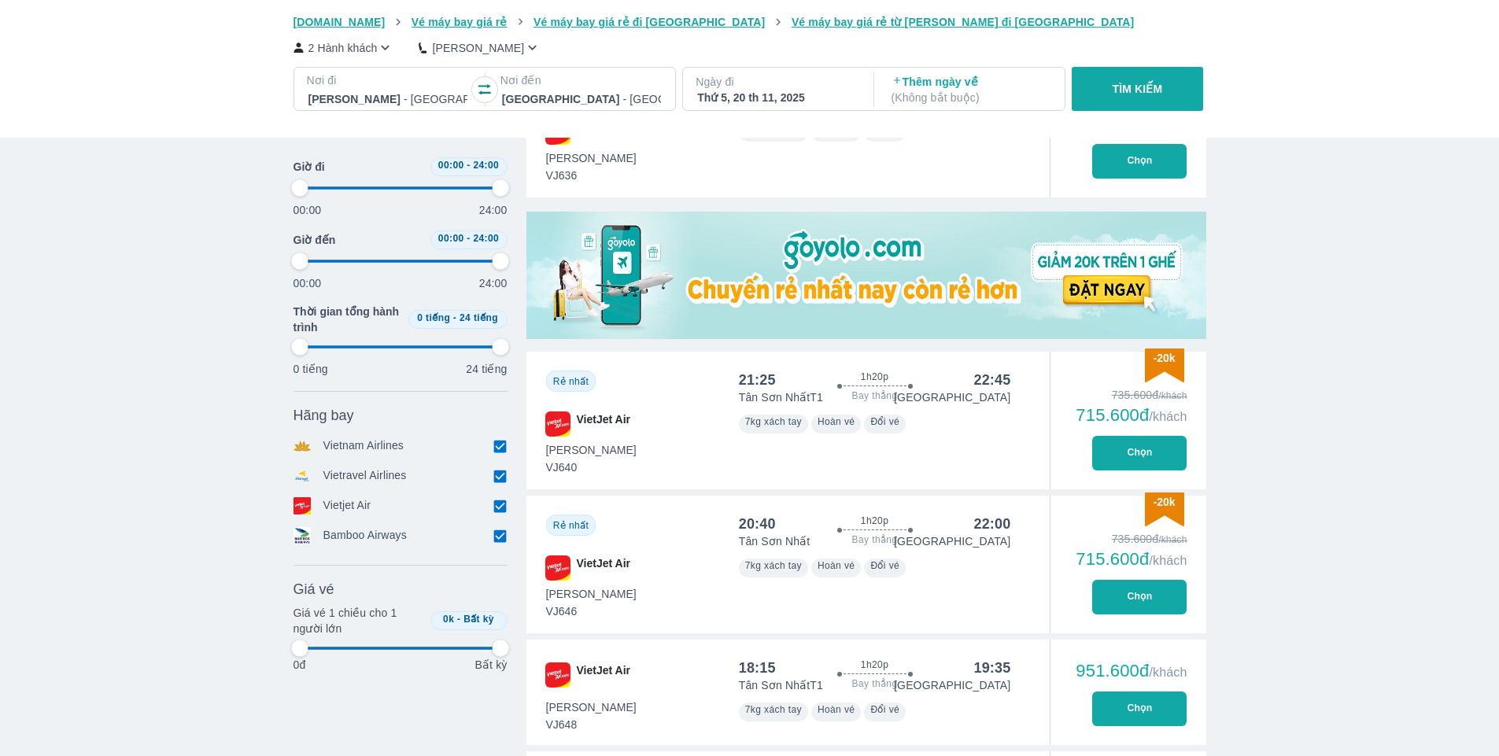
type input "97.9166666666667"
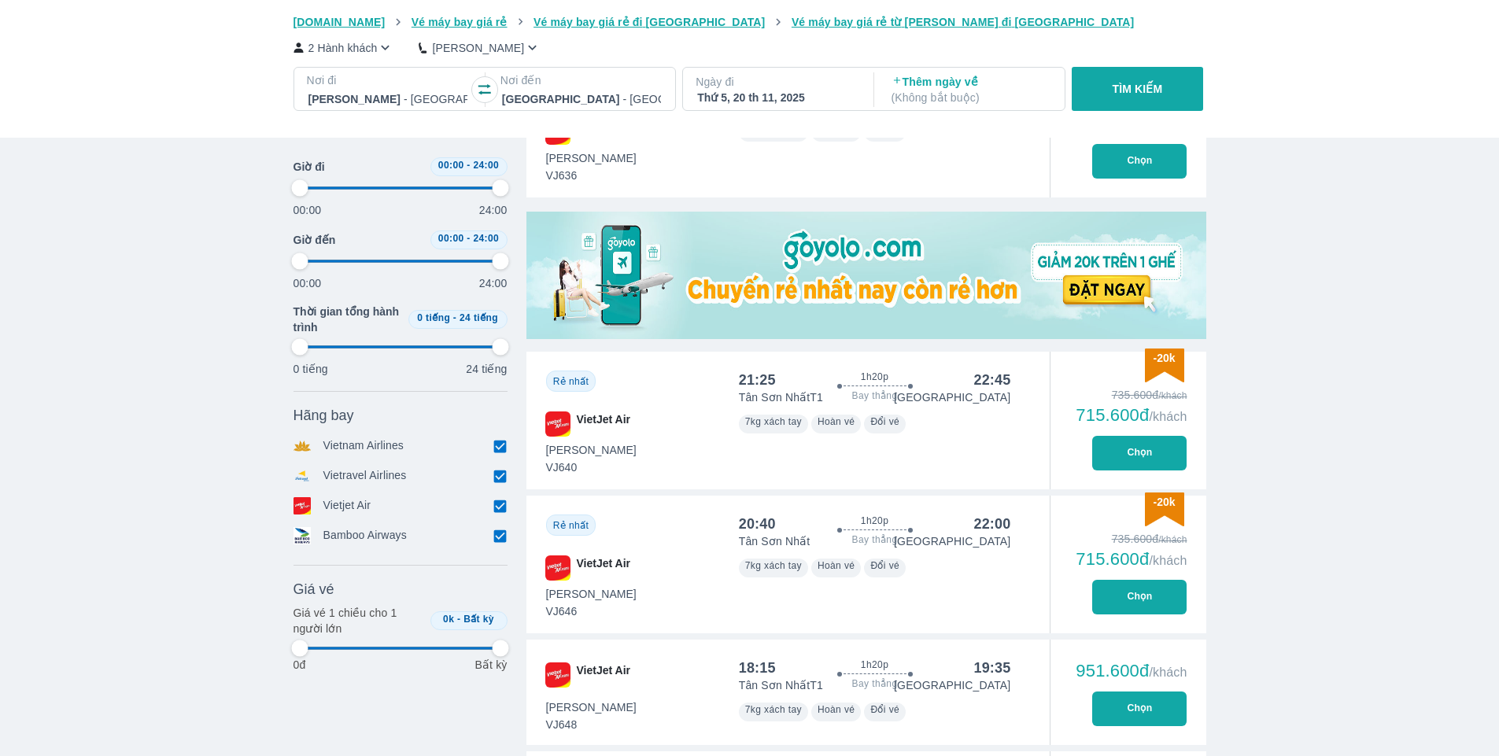
type input "97.9166666666667"
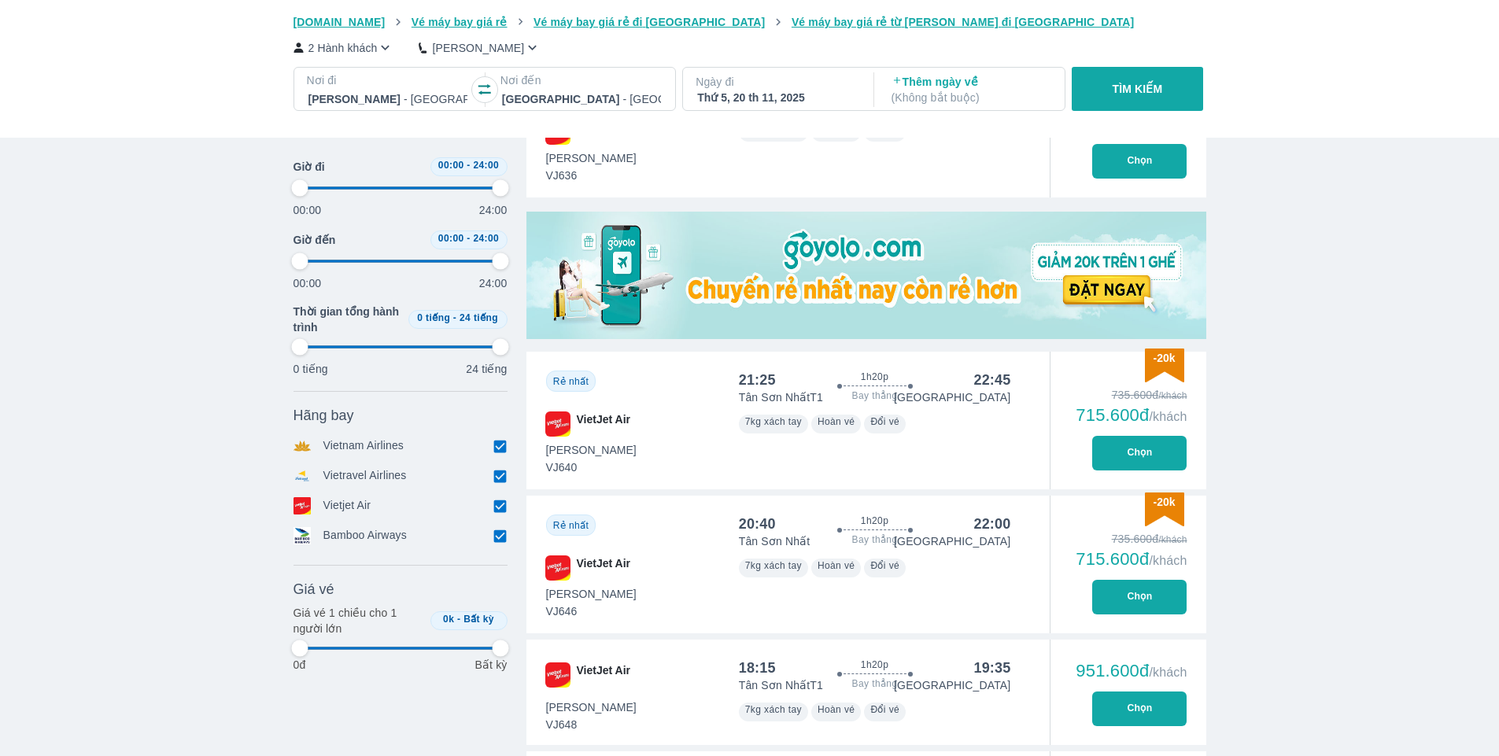
type input "97.9166666666667"
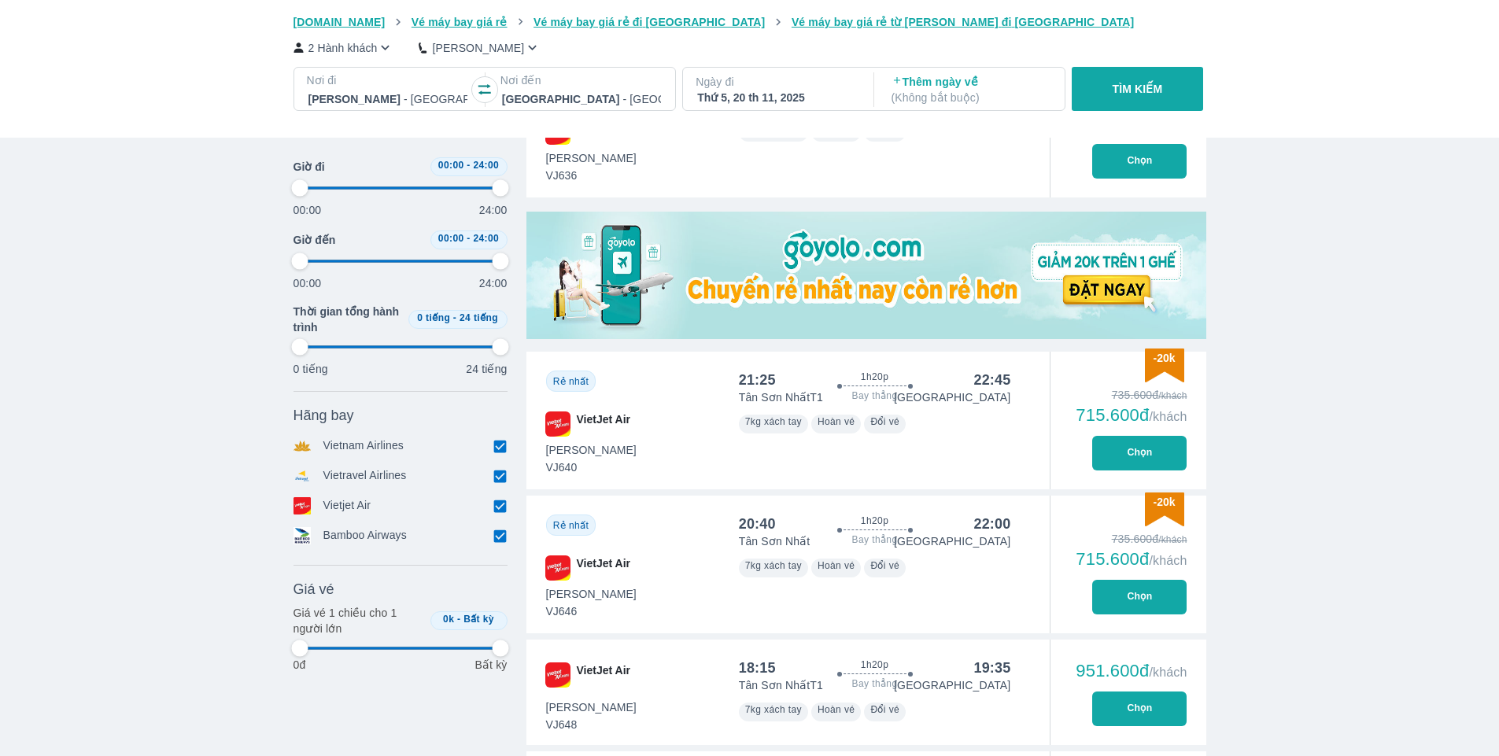
type input "97.9166666666667"
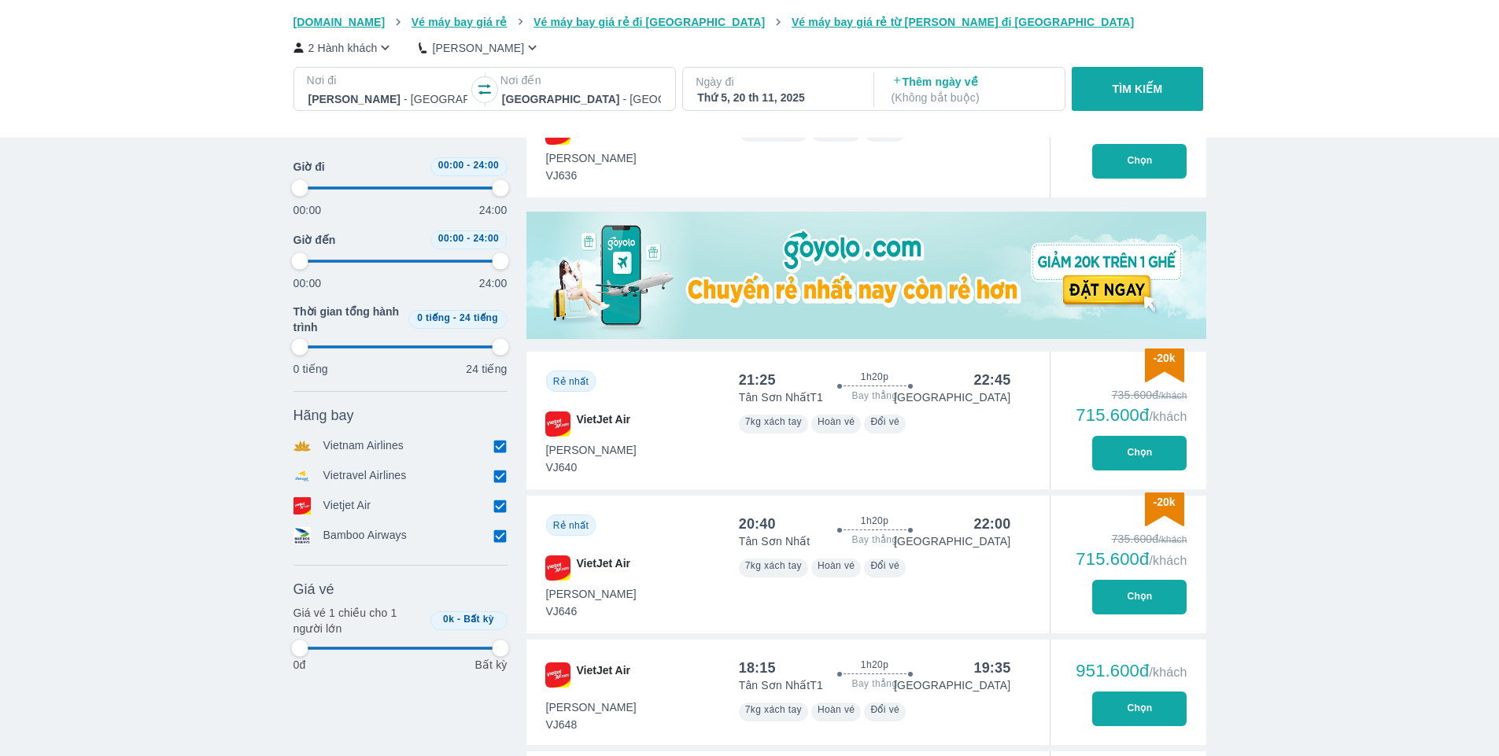
type input "97.9166666666667"
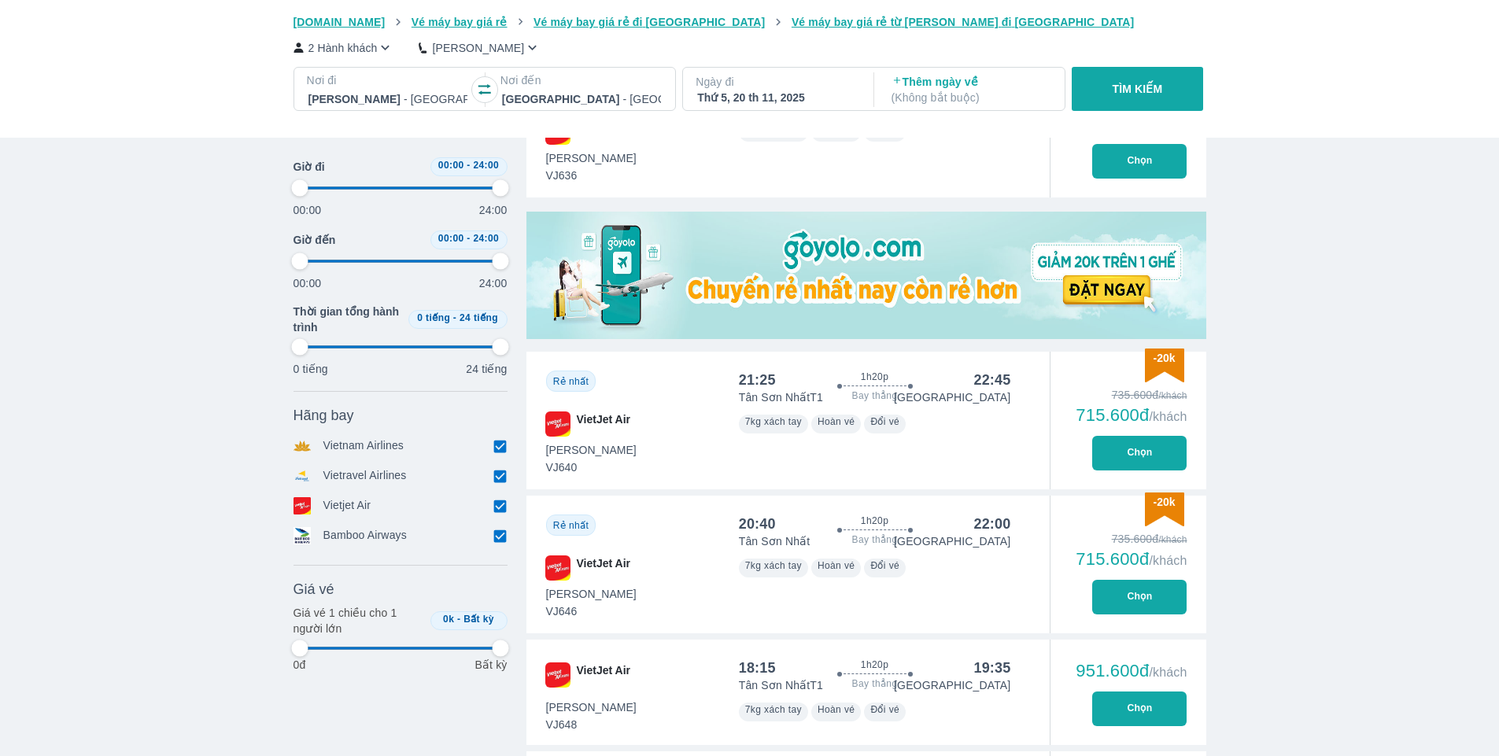
type input "97.9166666666667"
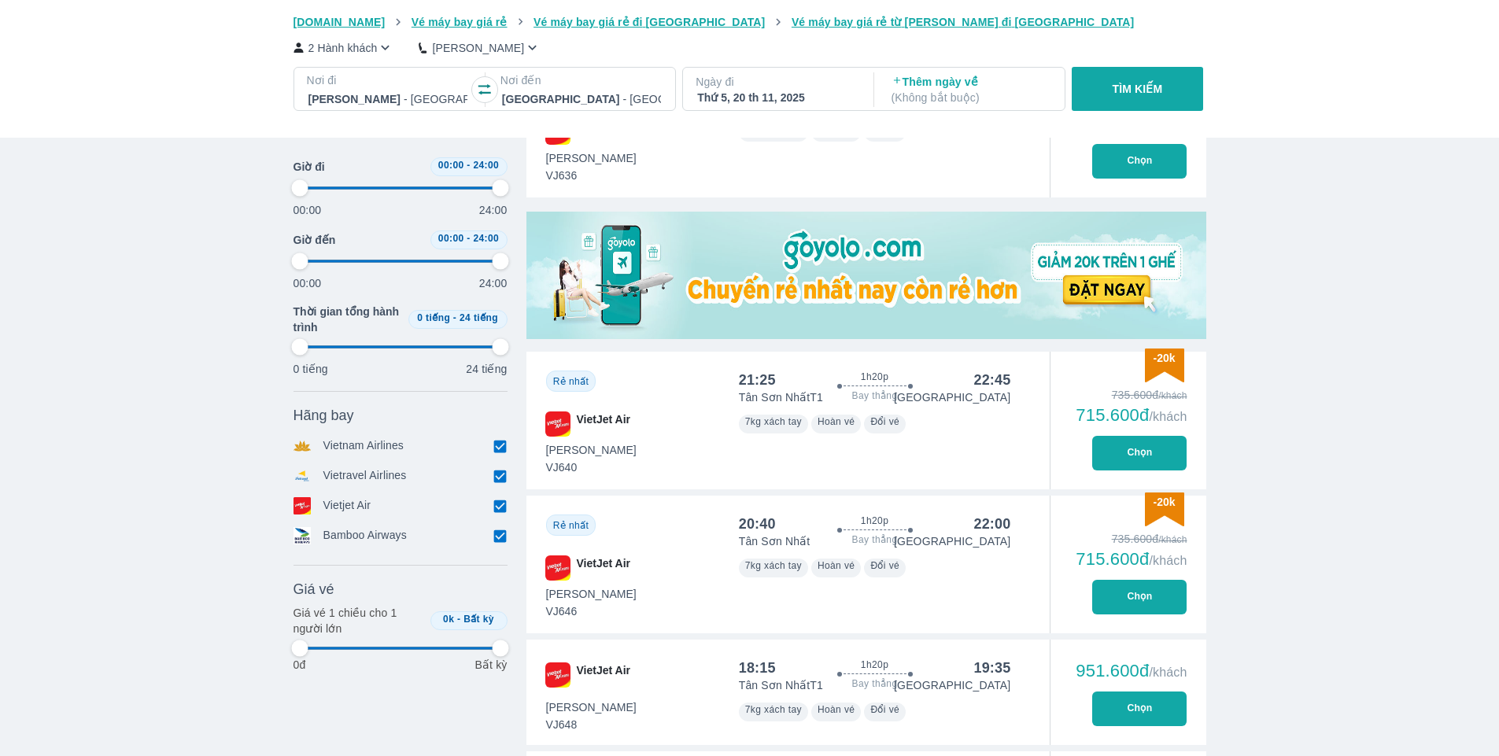
type input "97.9166666666667"
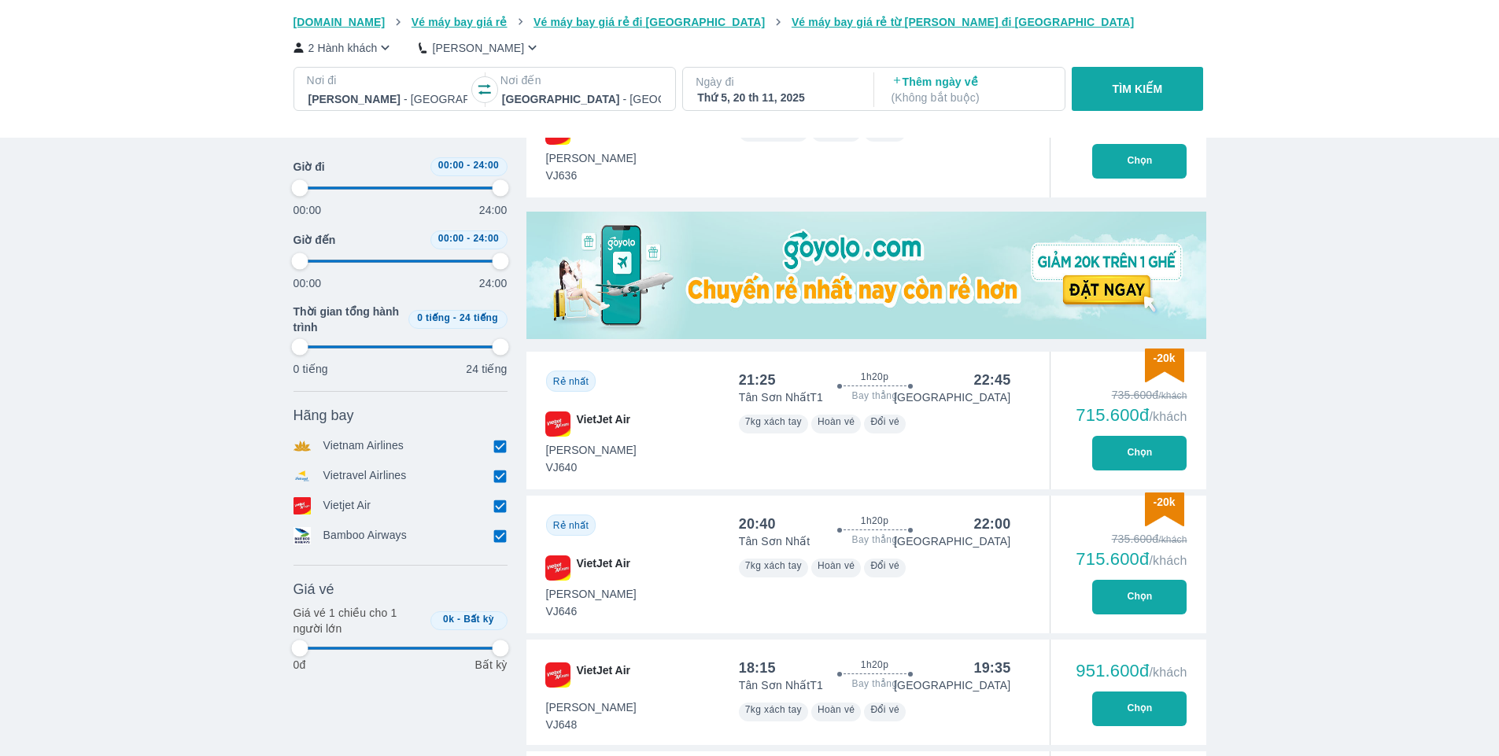
type input "97.9166666666667"
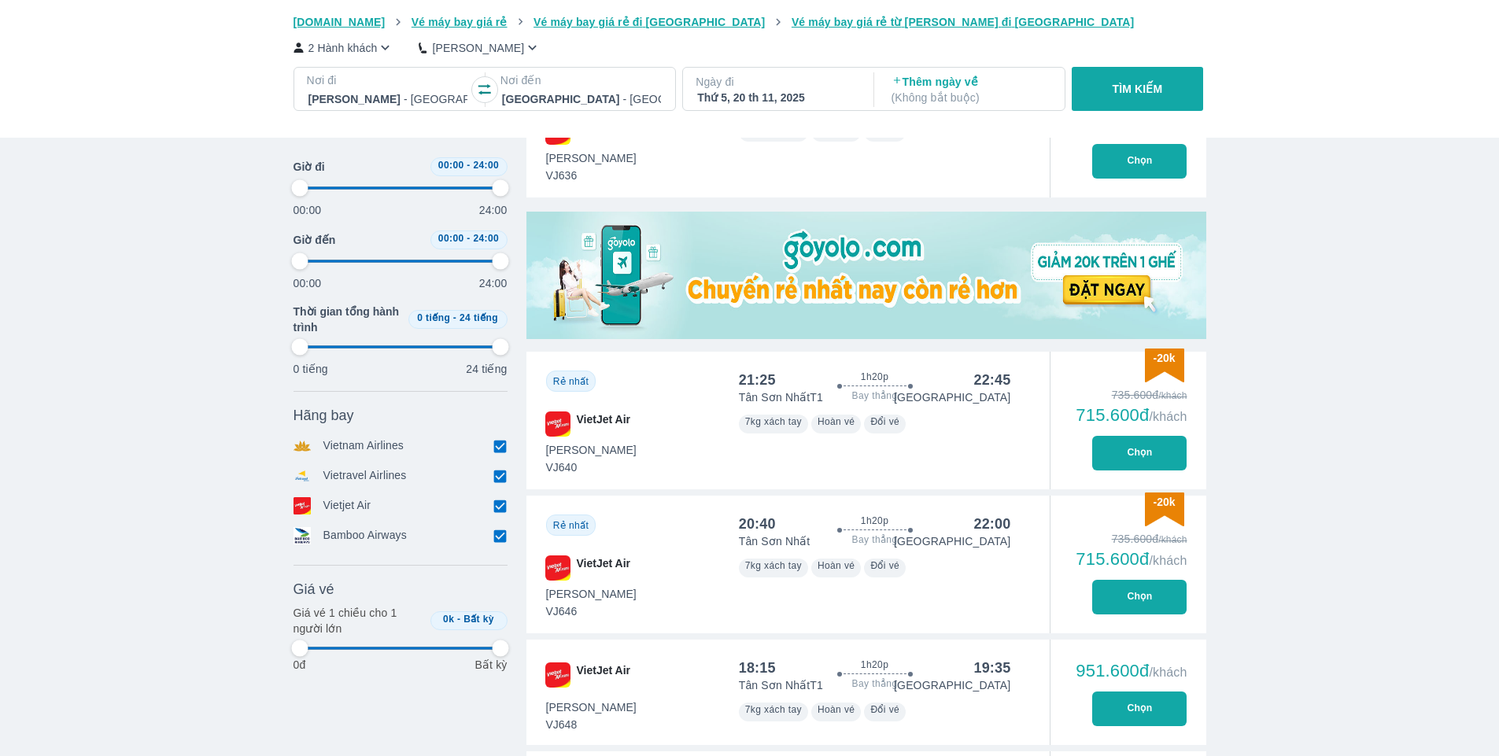
type input "97.9166666666667"
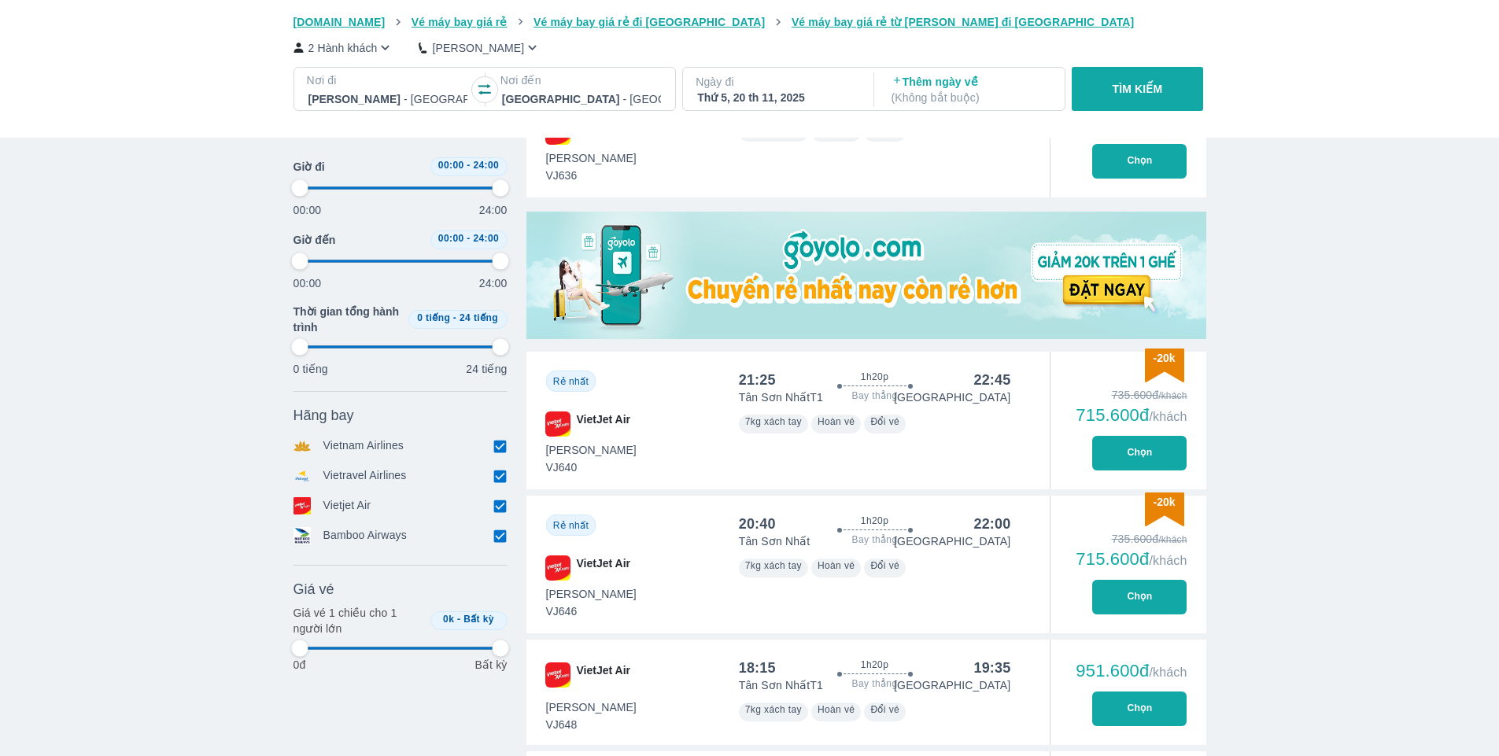
type input "97.9166666666667"
